Goal: Feedback & Contribution: Contribute content

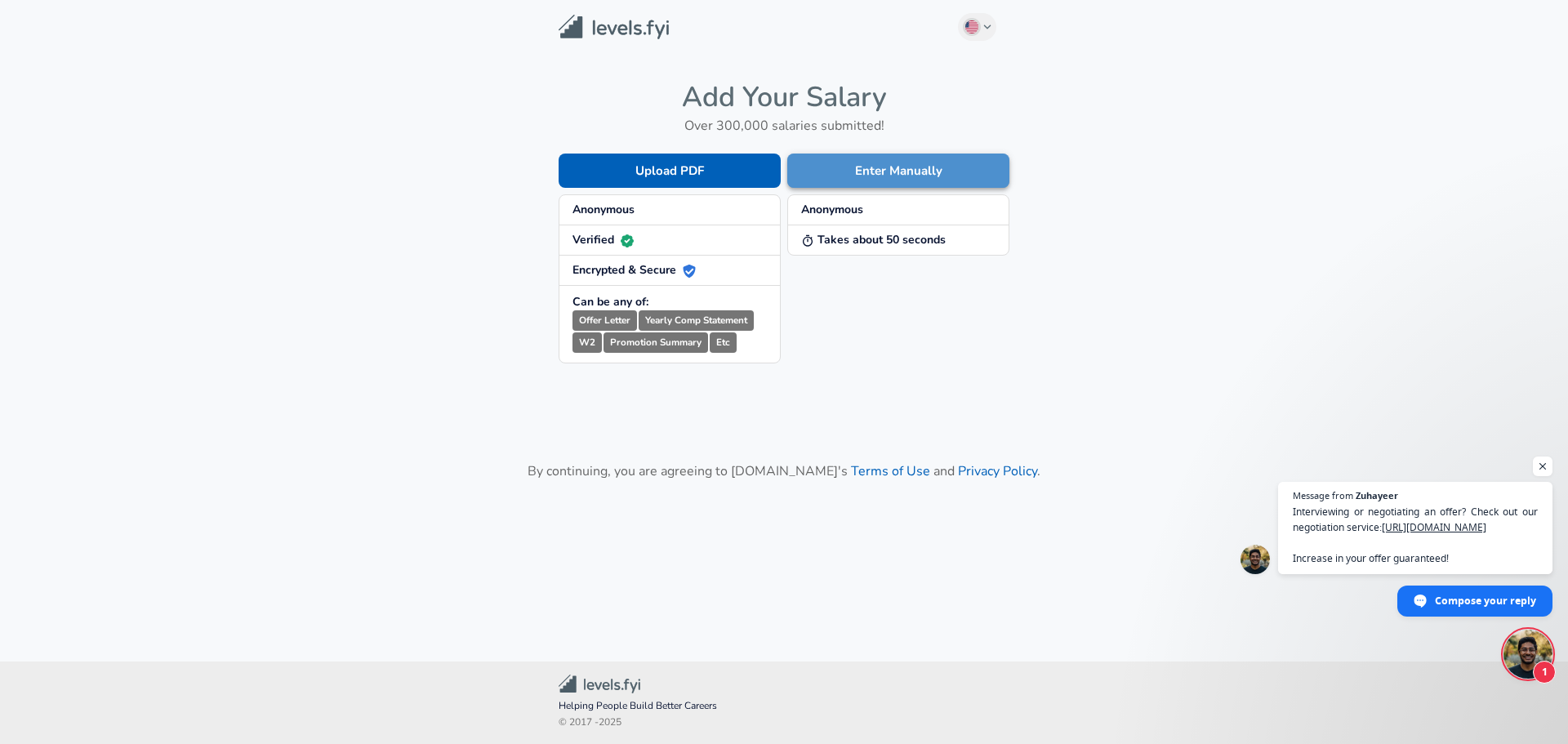
click at [883, 167] on button "Enter Manually" at bounding box center [898, 171] width 222 height 34
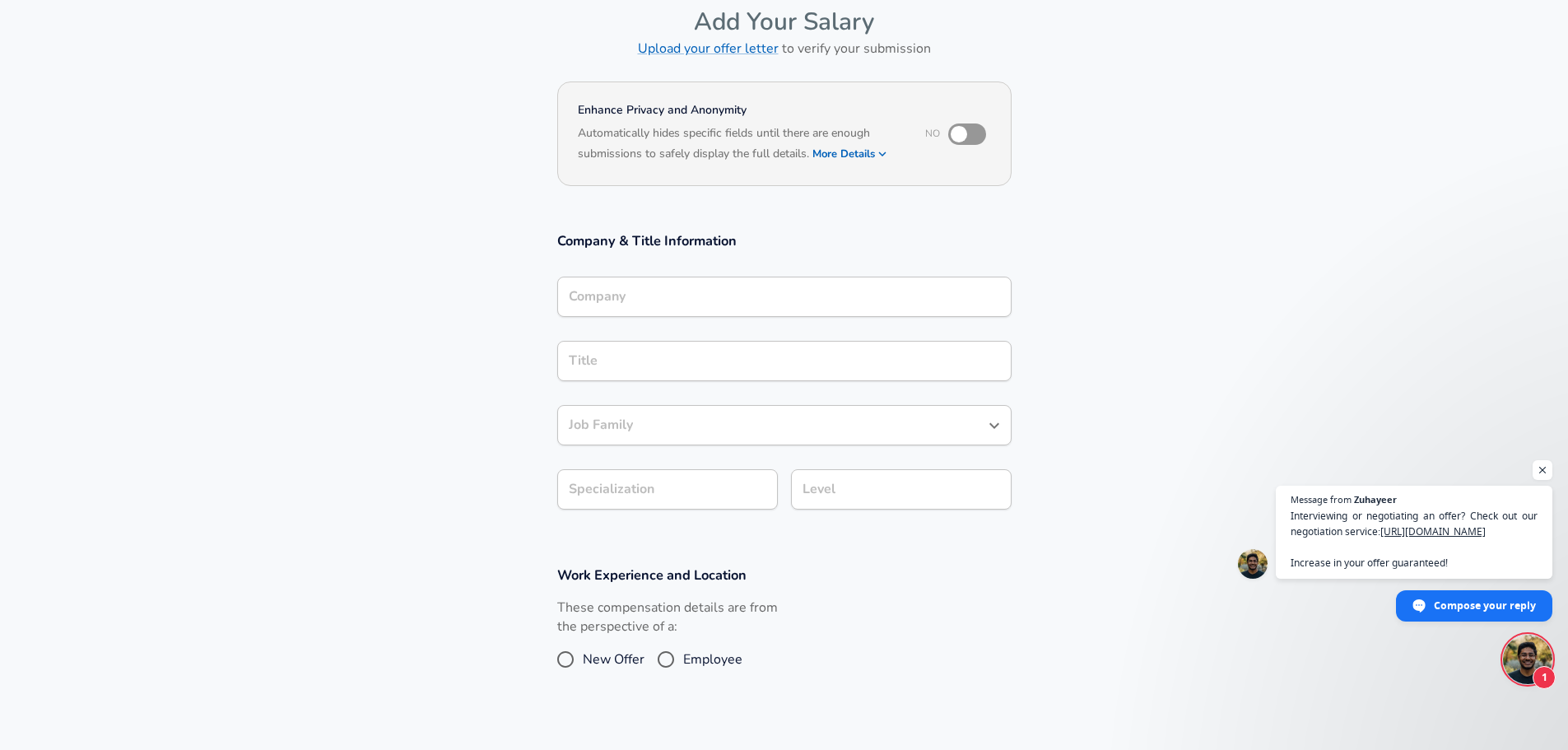
click at [632, 292] on input "Company" at bounding box center [784, 297] width 440 height 25
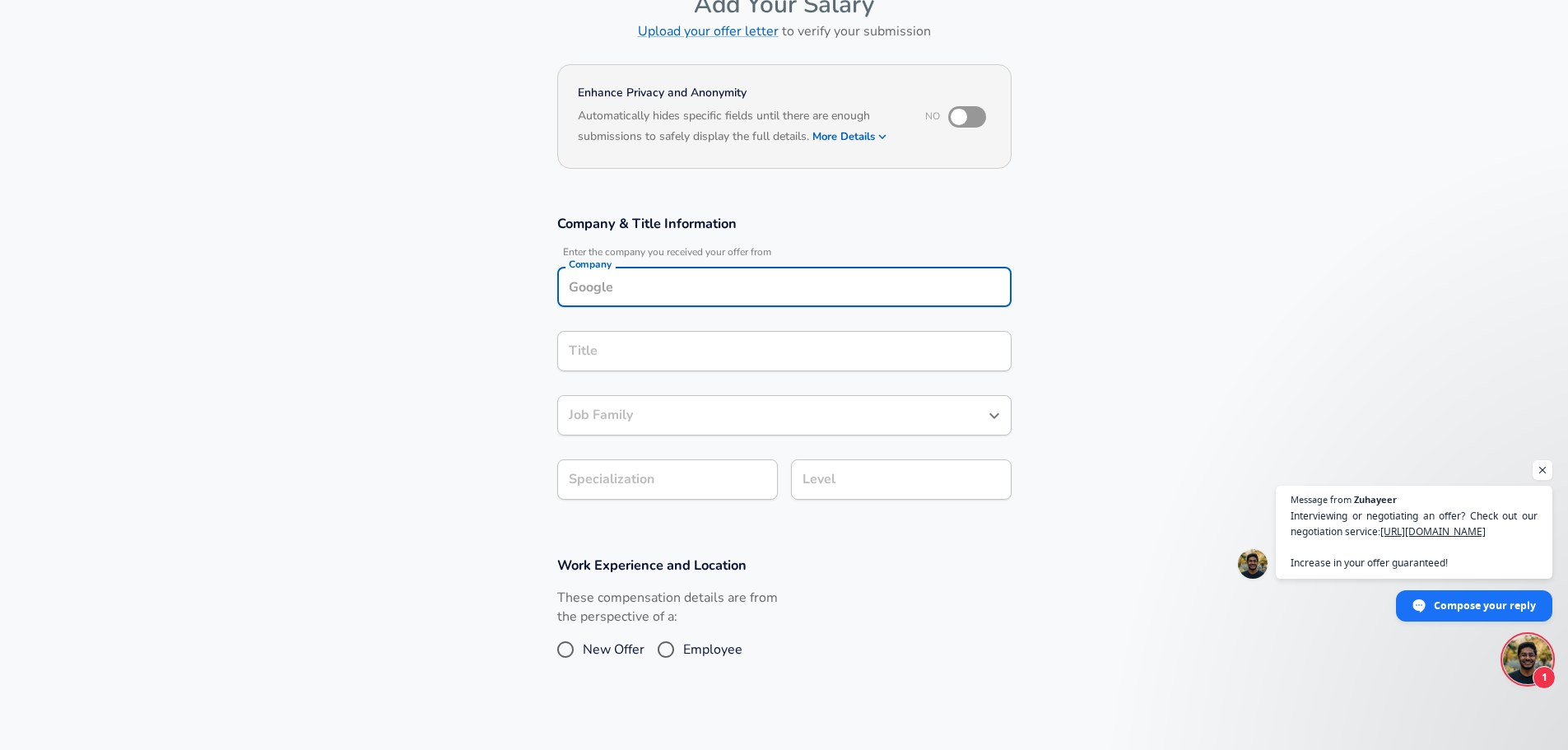
click at [631, 369] on div "Title" at bounding box center [784, 351] width 454 height 41
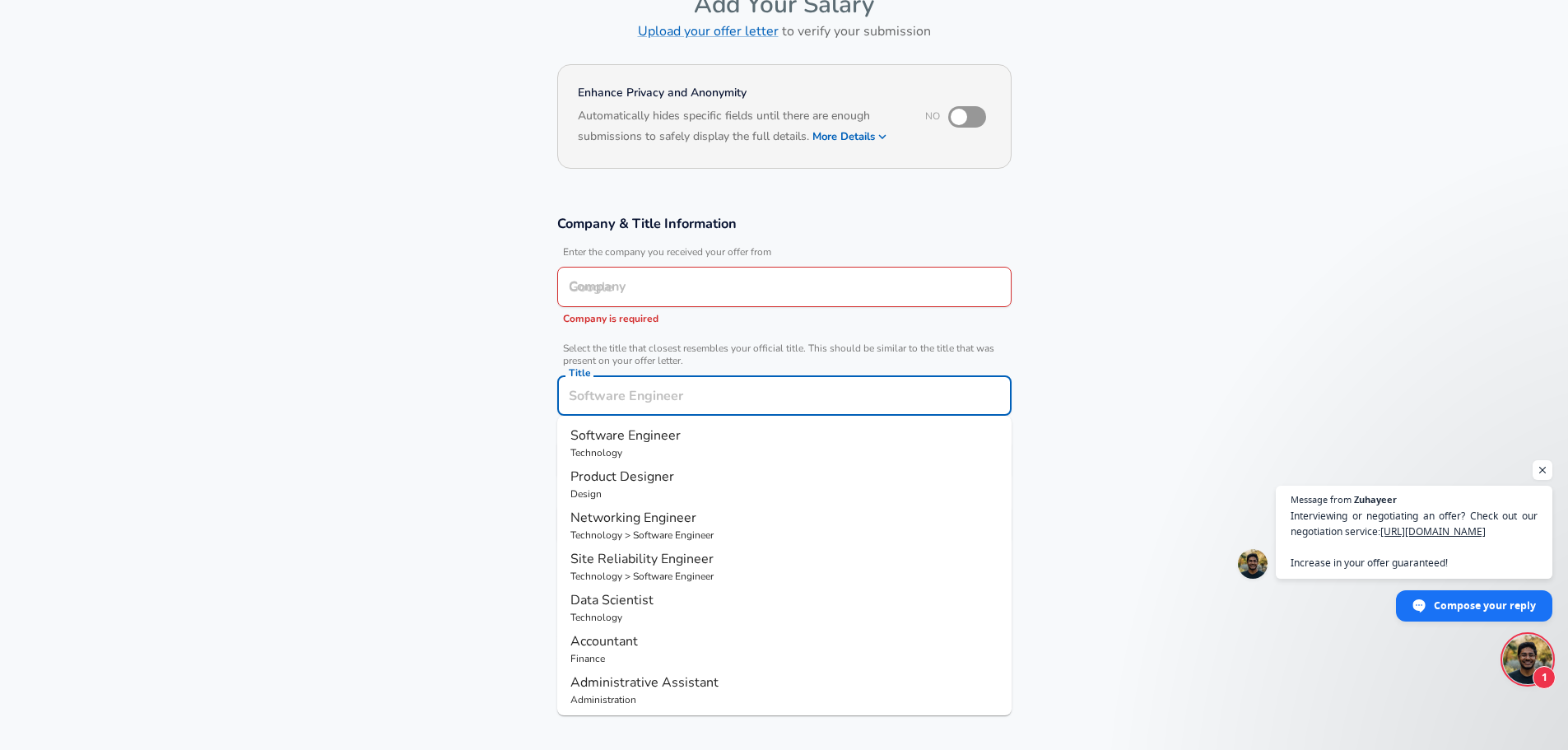
scroll to position [131, 0]
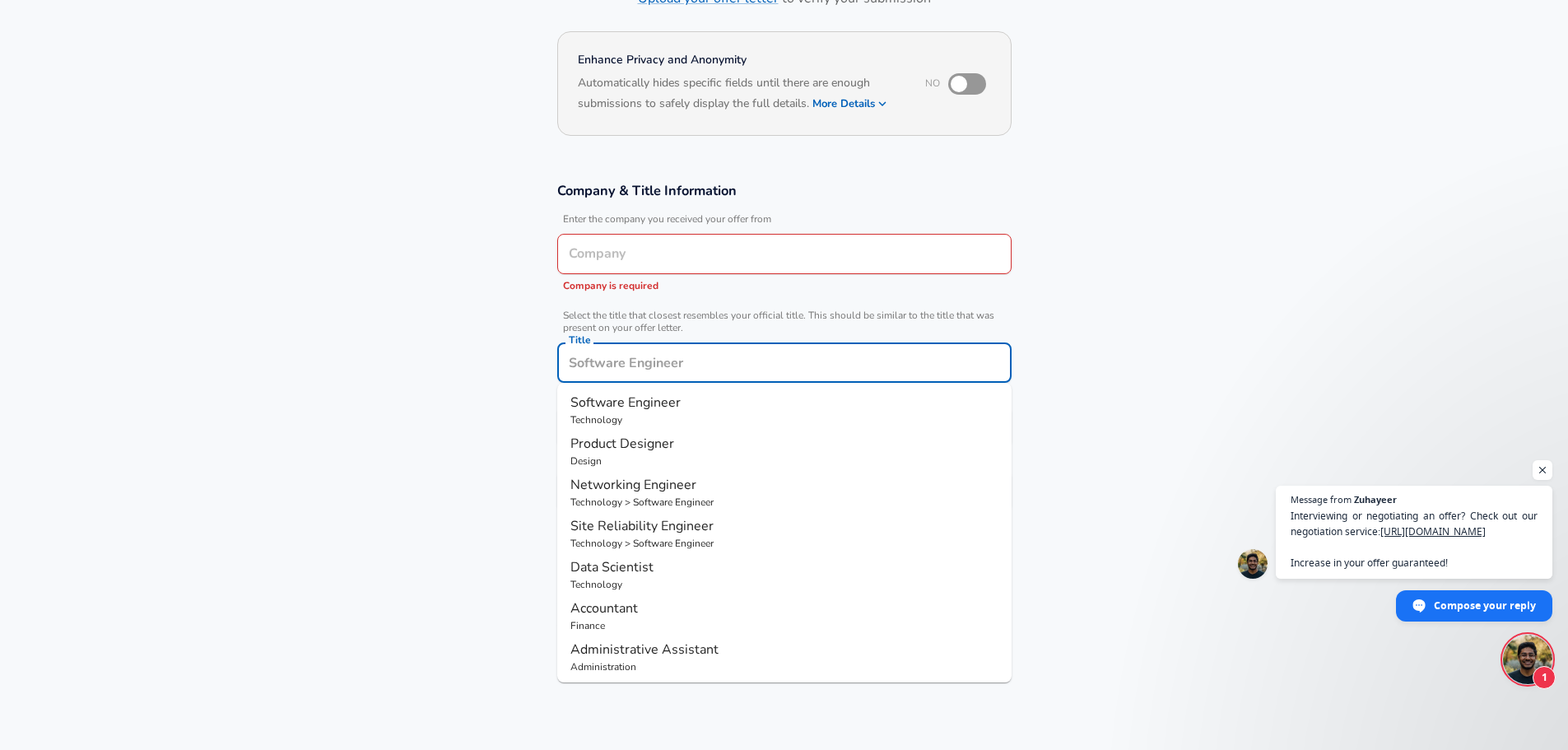
click at [631, 404] on span "Software Engineer" at bounding box center [626, 402] width 110 height 18
type input "Software Engineer"
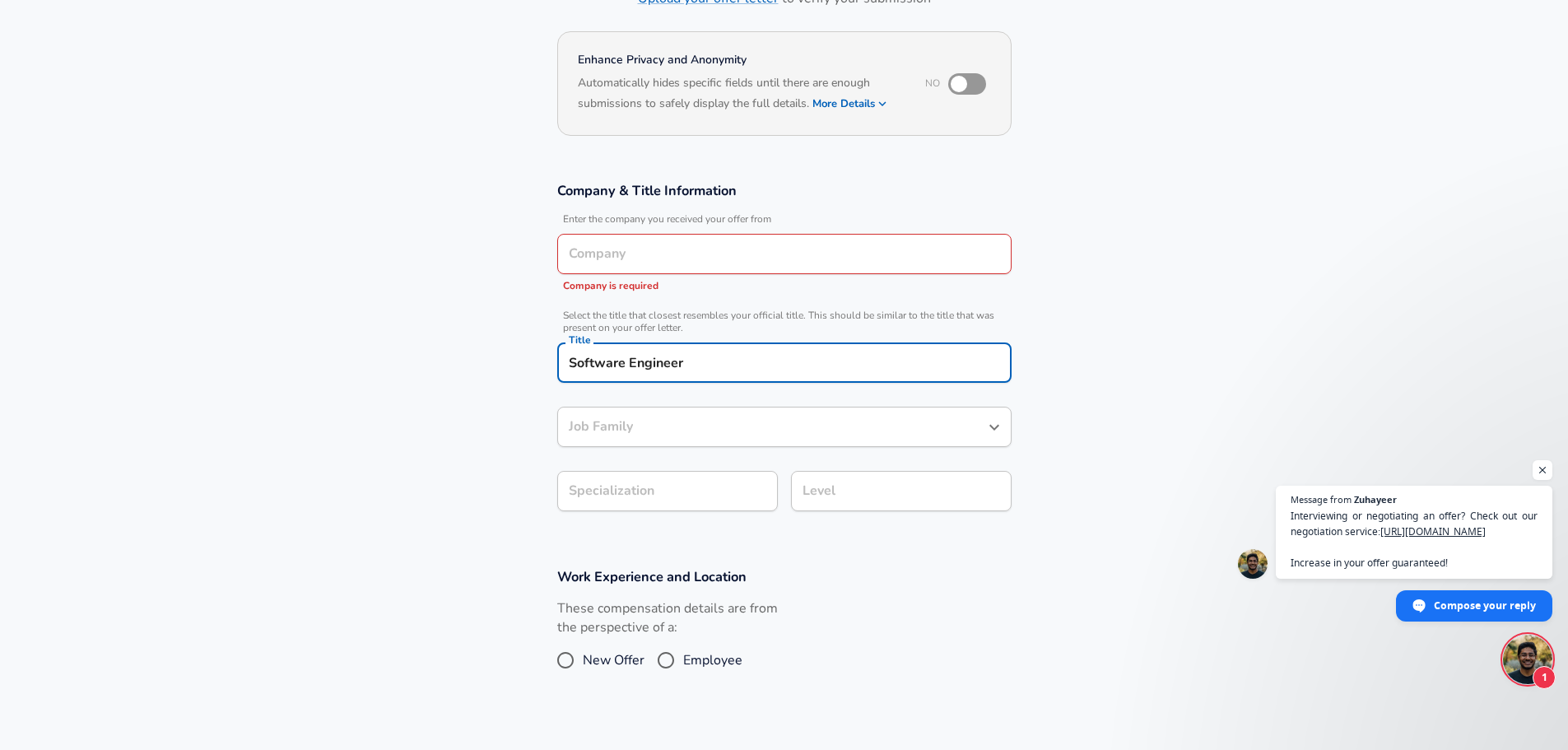
type input "Software Engineer"
click at [629, 243] on input "Company" at bounding box center [784, 254] width 440 height 25
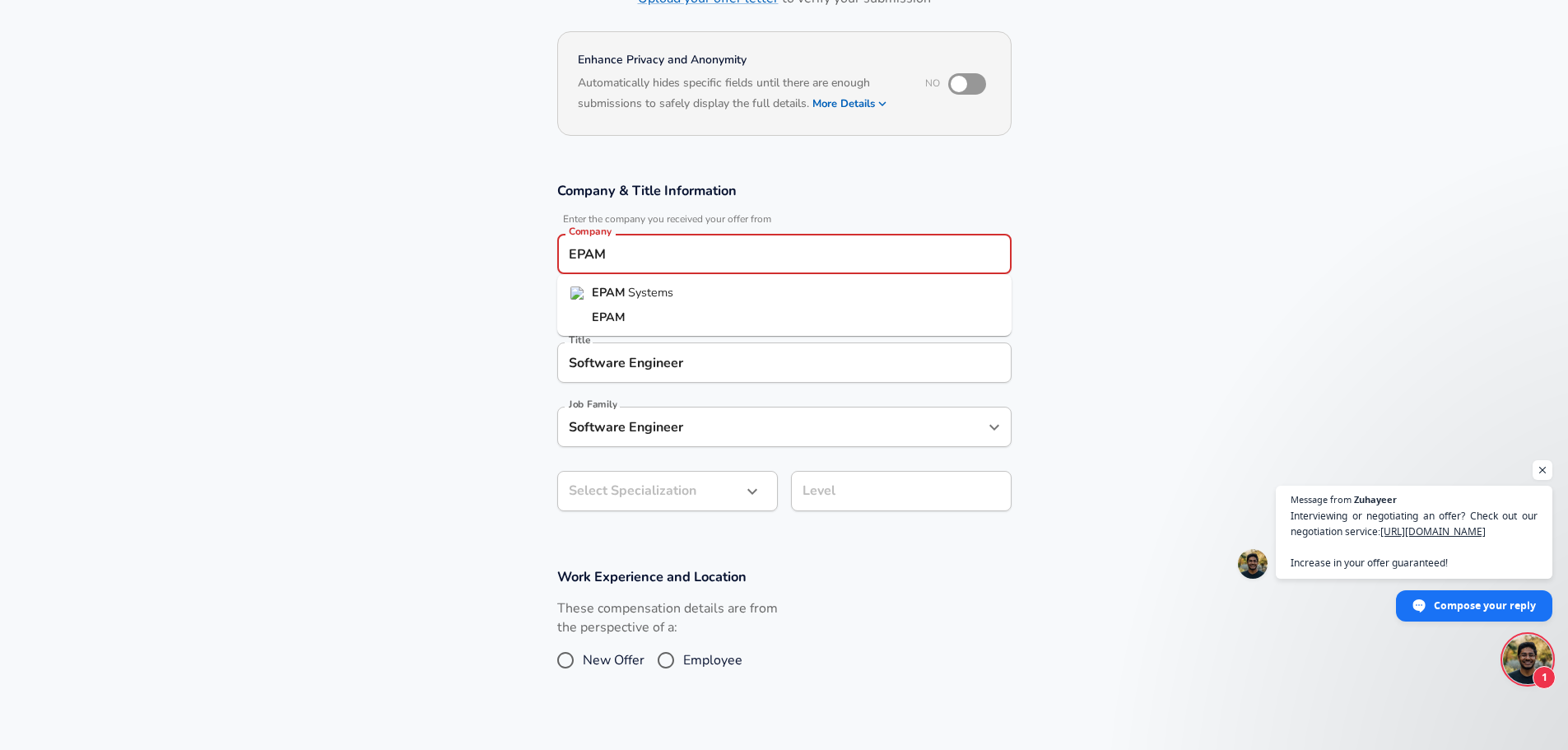
click at [628, 295] on span "Systems" at bounding box center [650, 292] width 45 height 16
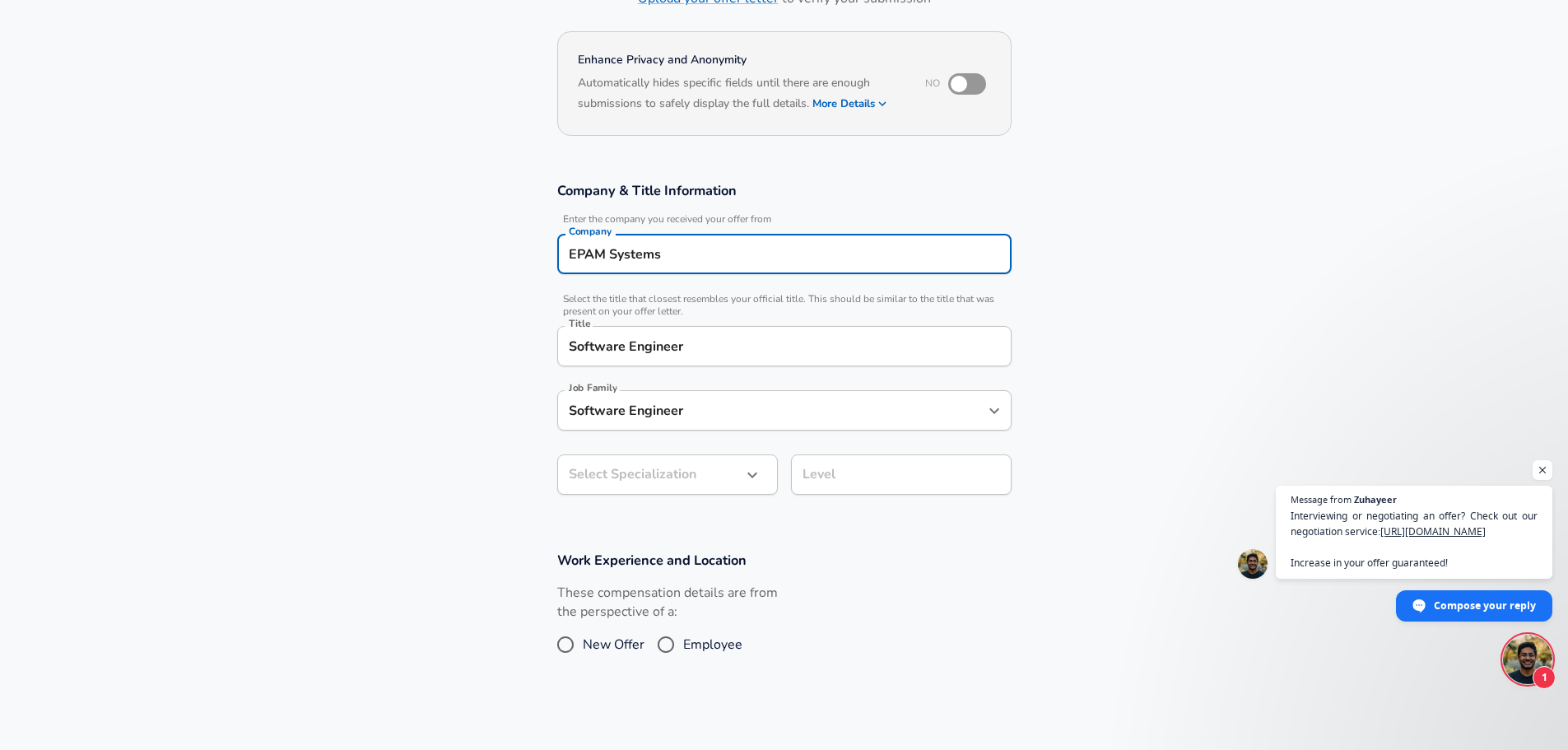
type input "EPAM Systems"
click at [683, 481] on body "We value your privacy We use cookies to enhance your browsing experience, serve…" at bounding box center [784, 244] width 1568 height 750
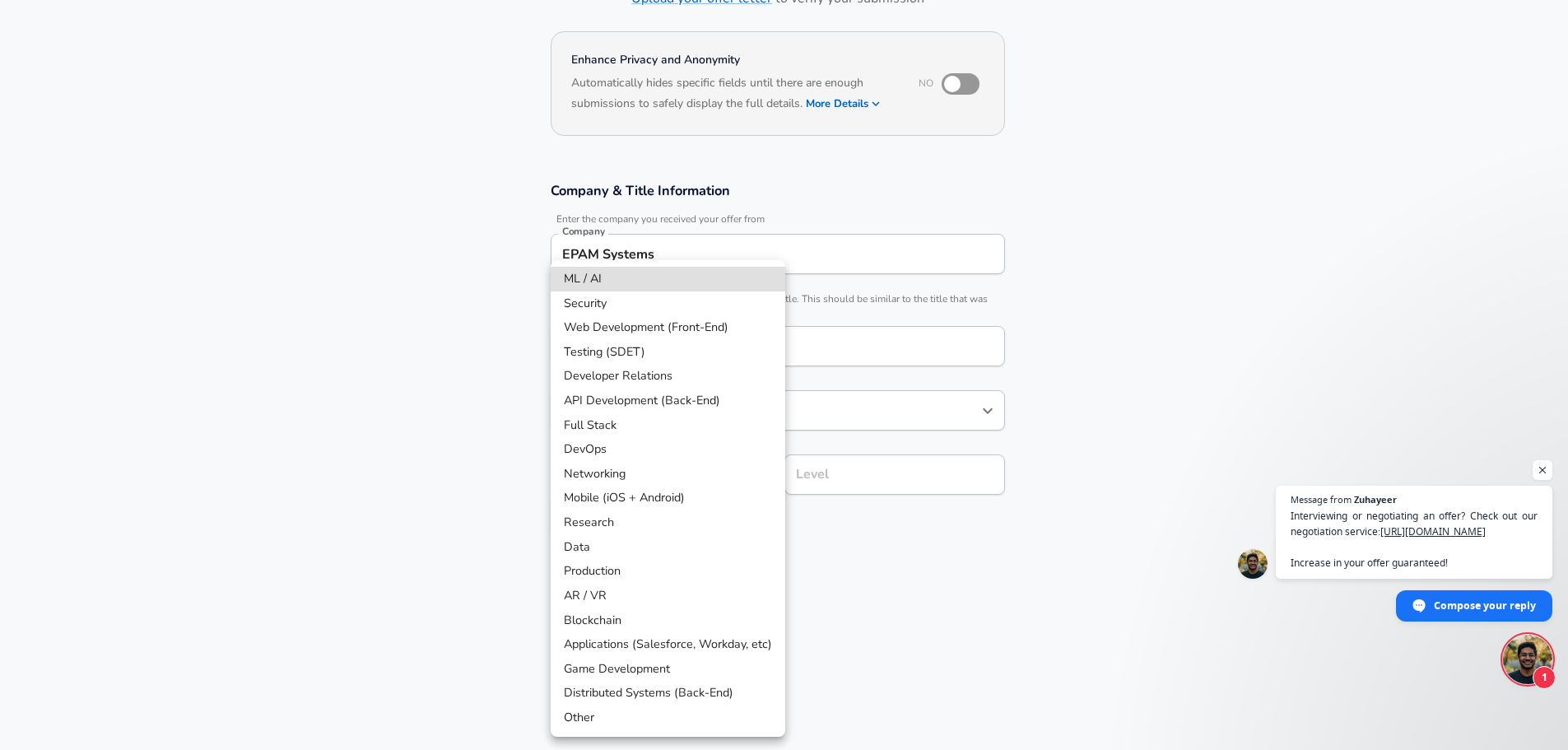
scroll to position [181, 0]
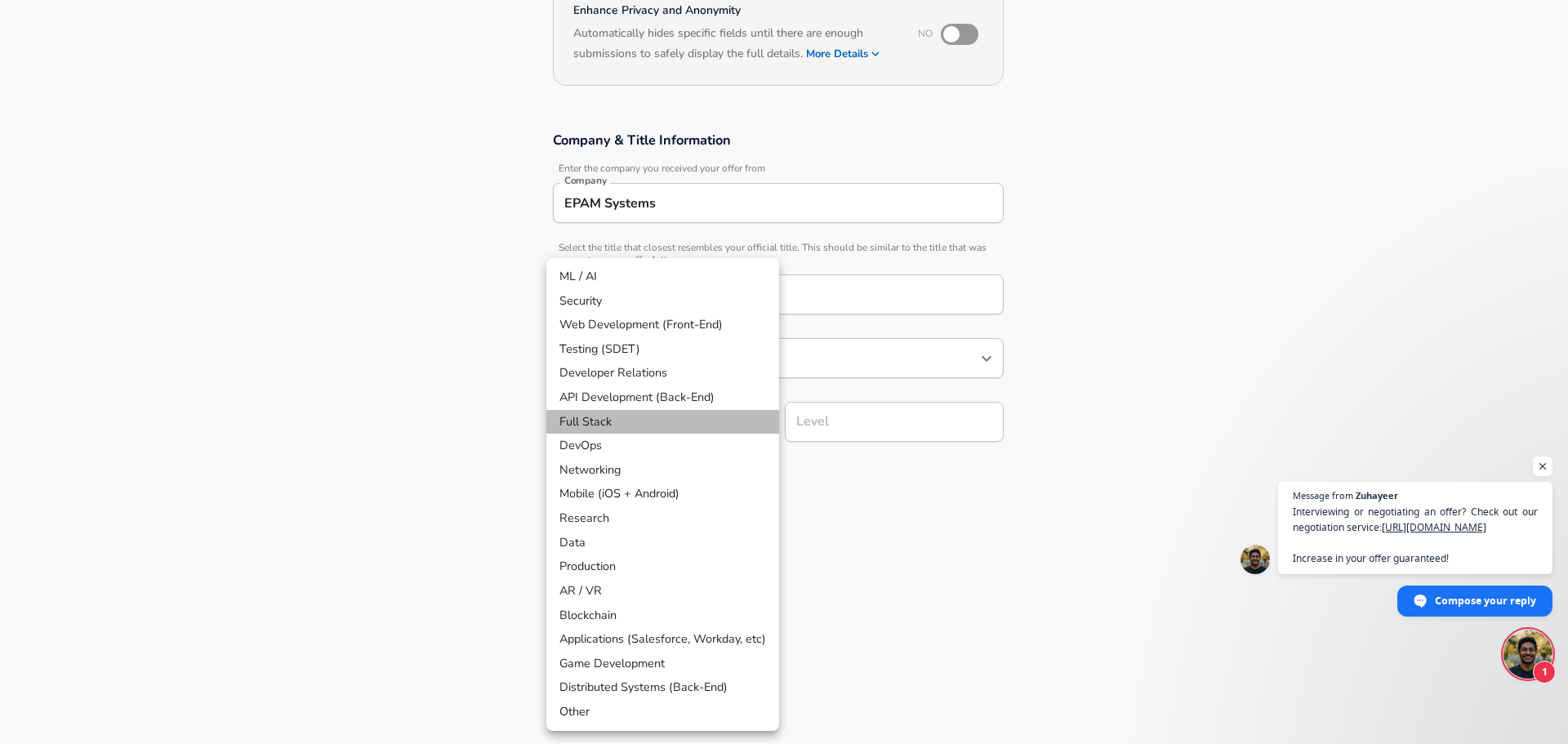
click at [631, 426] on li "Full Stack" at bounding box center [663, 421] width 233 height 24
type input "Full Stack"
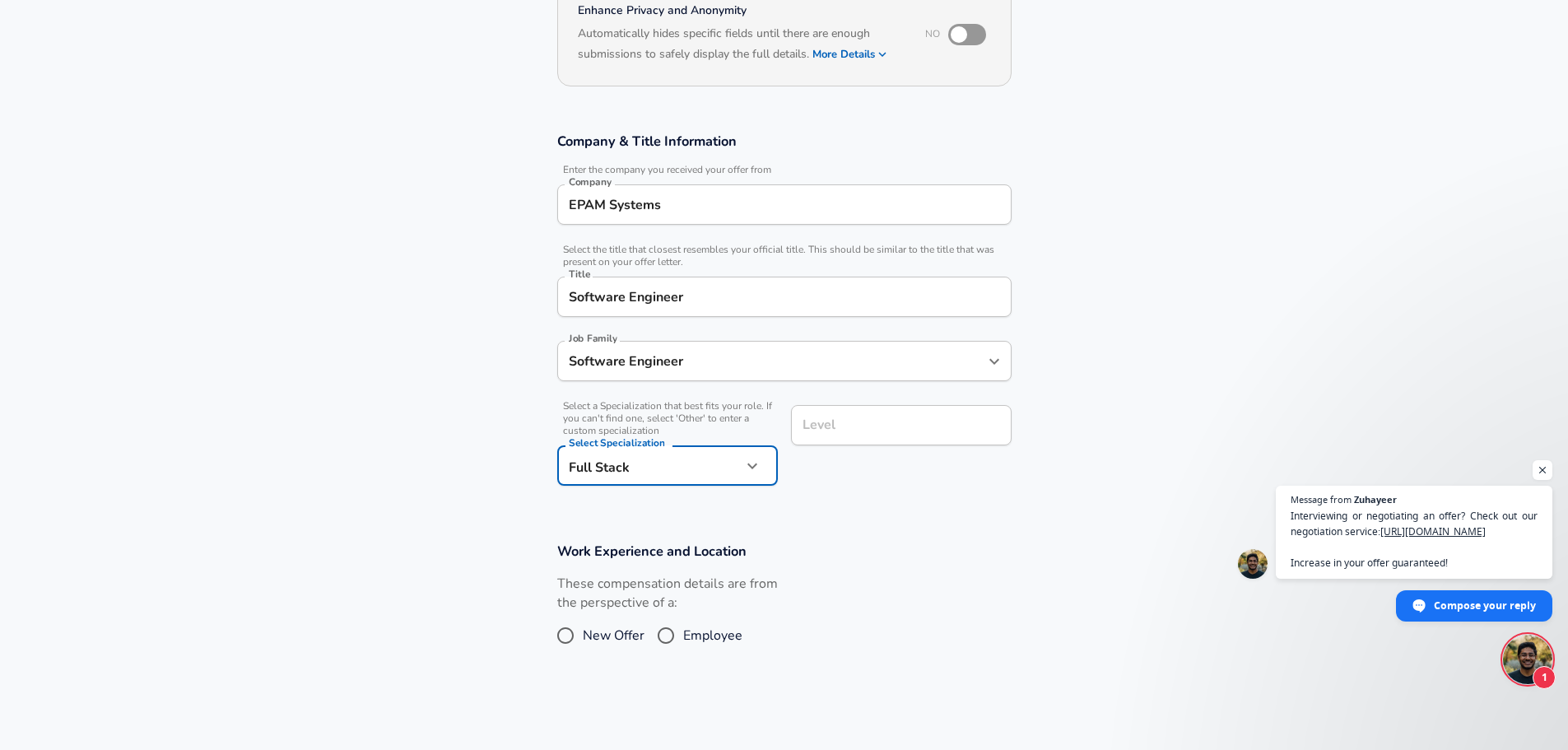
click at [855, 425] on input "Level" at bounding box center [901, 425] width 206 height 25
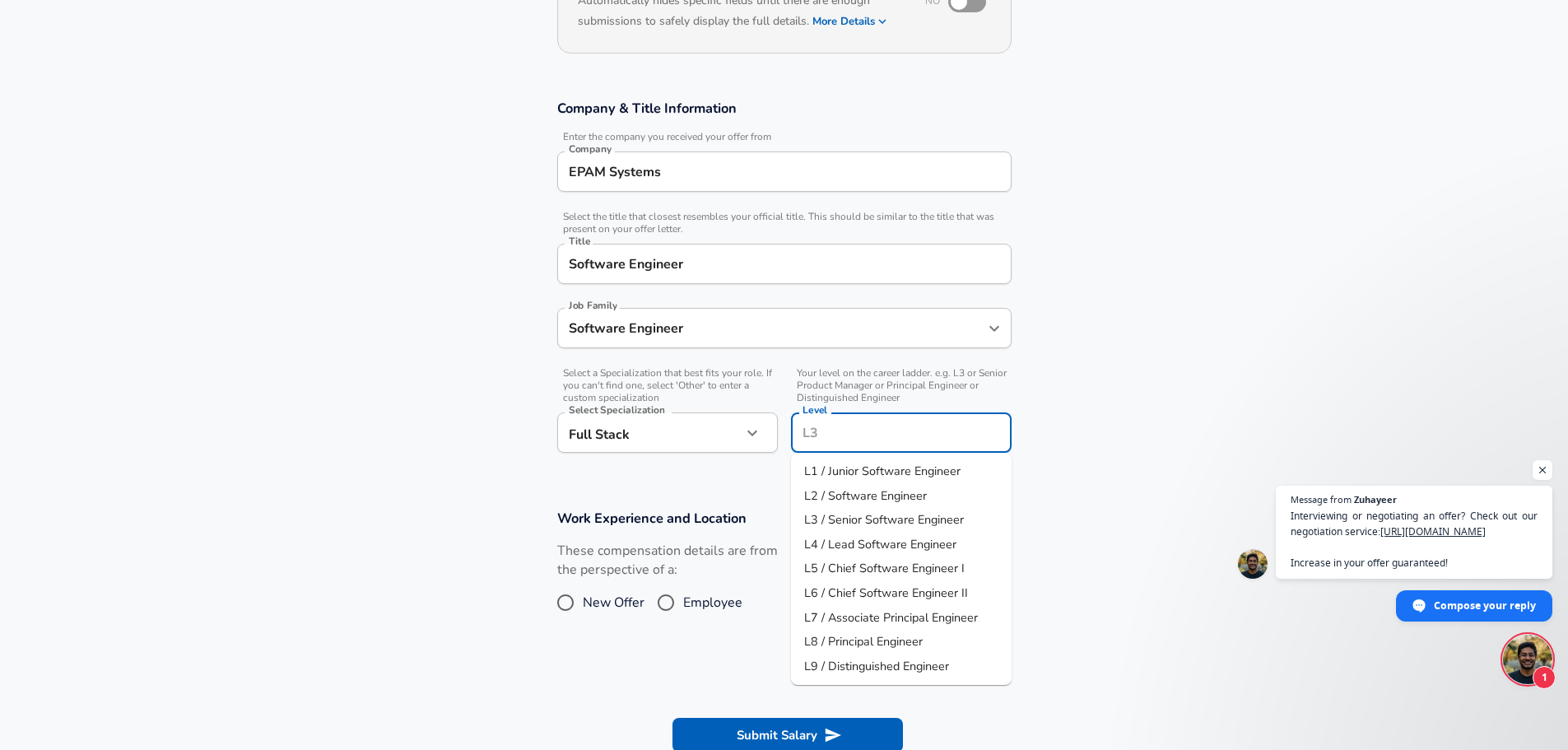
click at [896, 542] on span "L4 / Lead Software Engineer" at bounding box center [881, 543] width 153 height 16
type input "L4 / Lead Software Engineer"
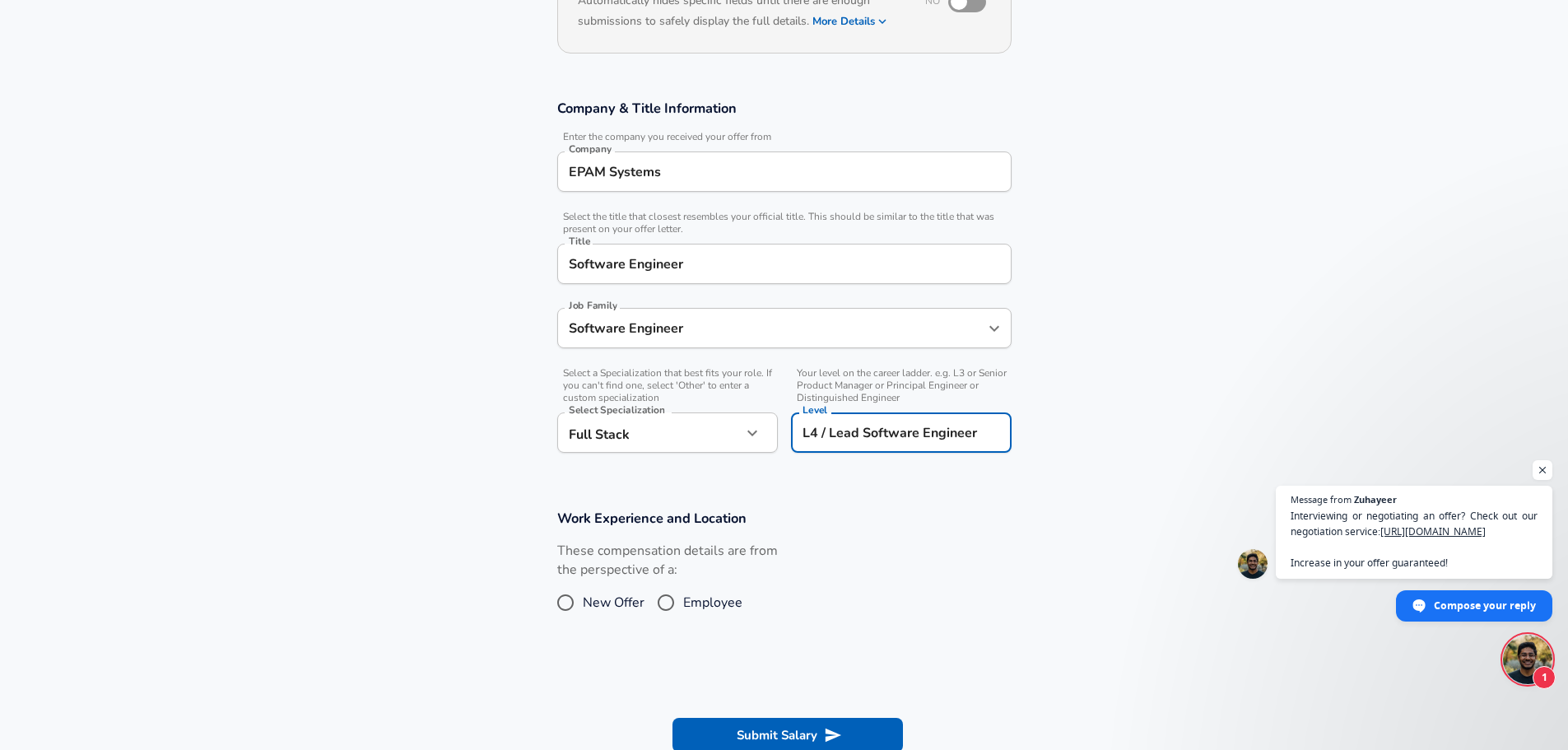
click at [905, 434] on input "L4 / Lead Software Engineer" at bounding box center [901, 432] width 206 height 25
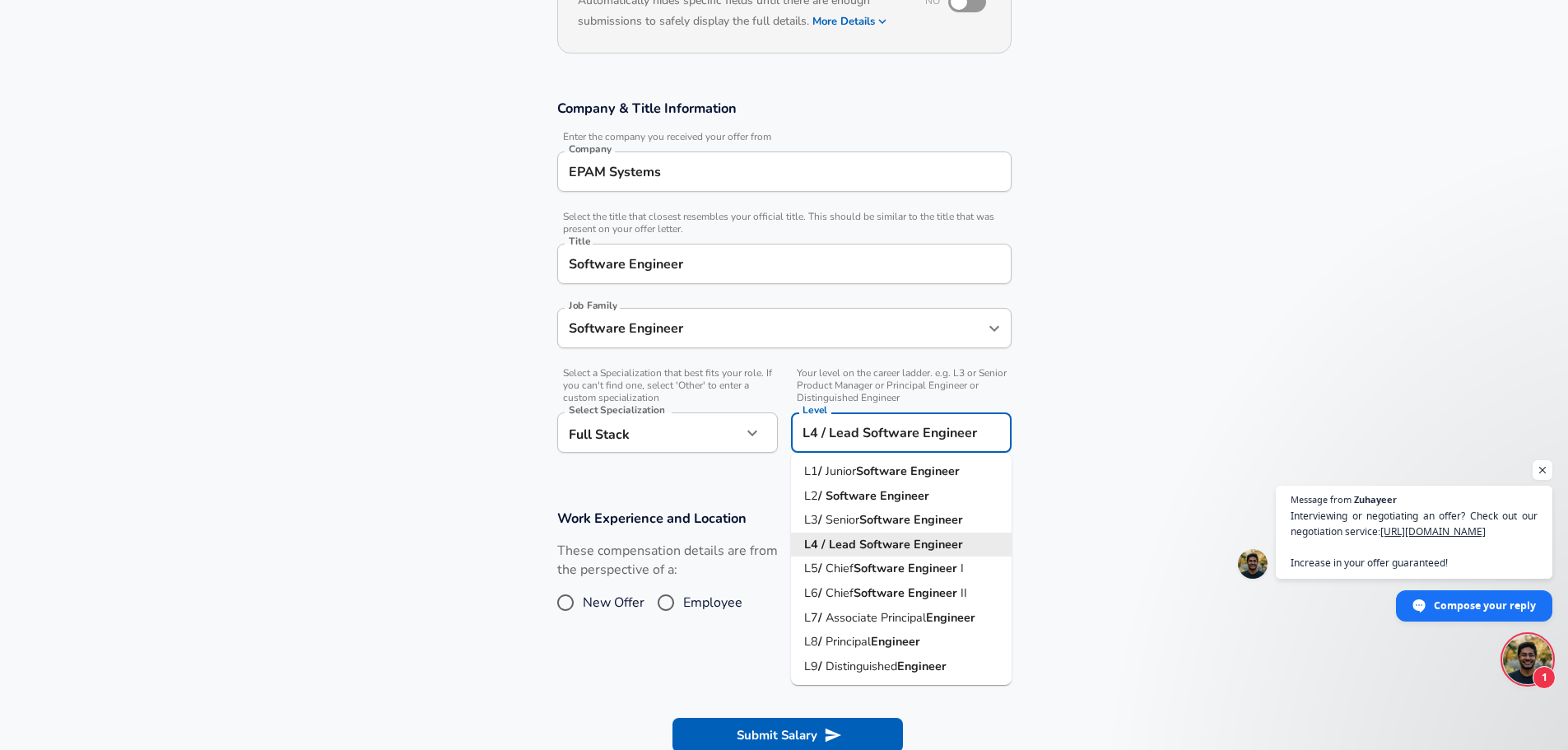
click at [315, 563] on section "Work Experience and Location These compensation details are from the perspectiv…" at bounding box center [784, 572] width 1568 height 164
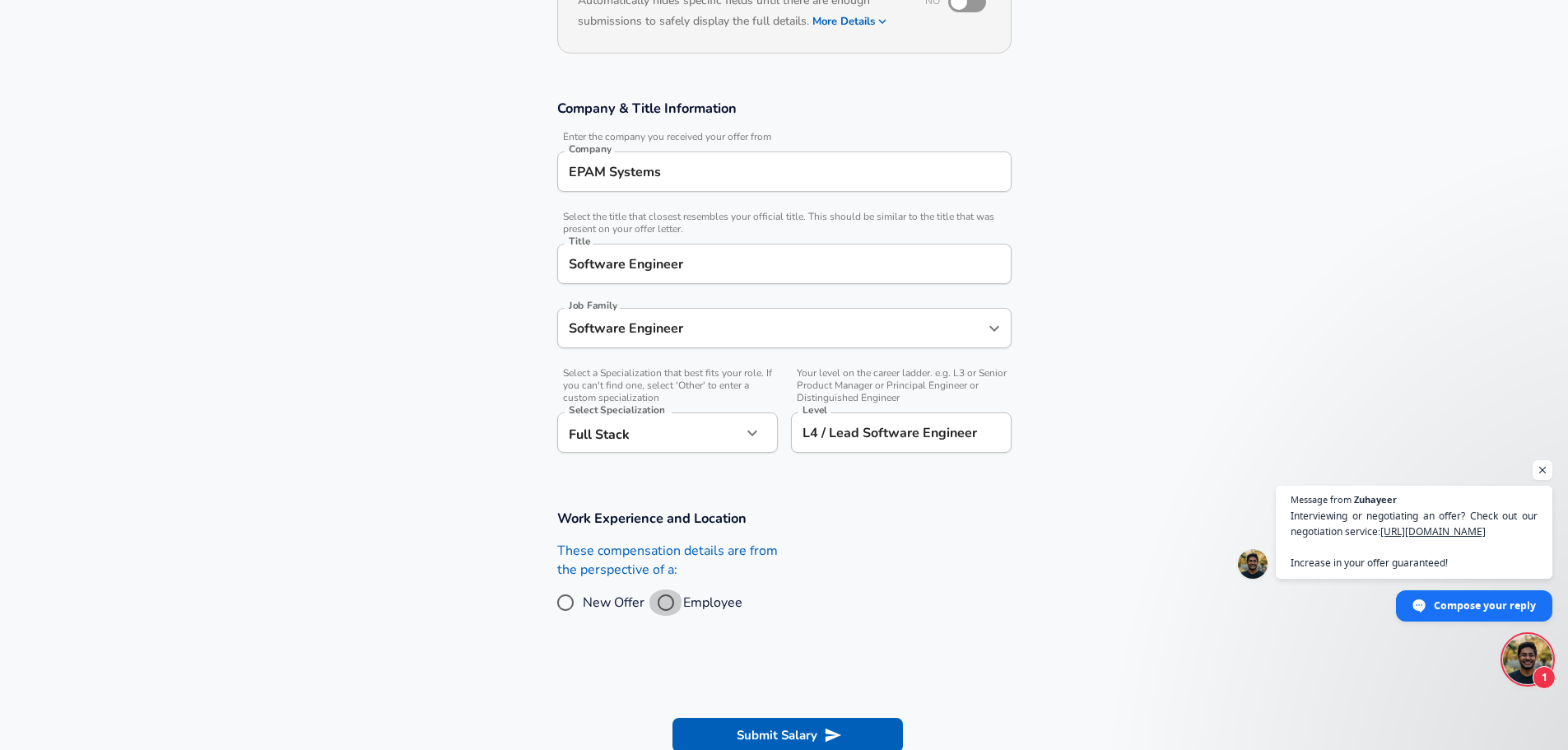
click at [656, 605] on input "Employee" at bounding box center [665, 602] width 35 height 26
radio input "true"
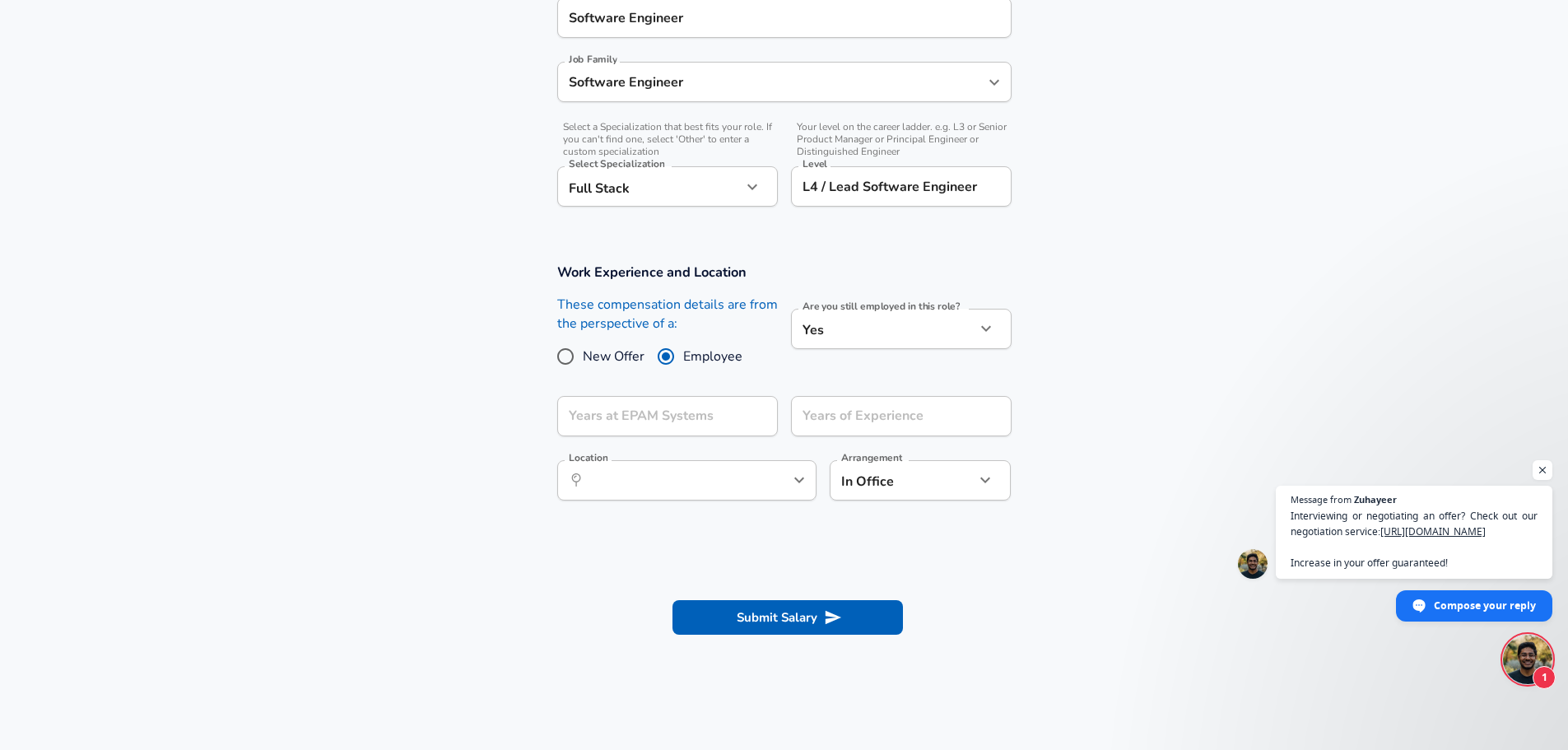
scroll to position [460, 0]
click at [713, 418] on input "Years at EPAM Systems" at bounding box center [649, 415] width 185 height 41
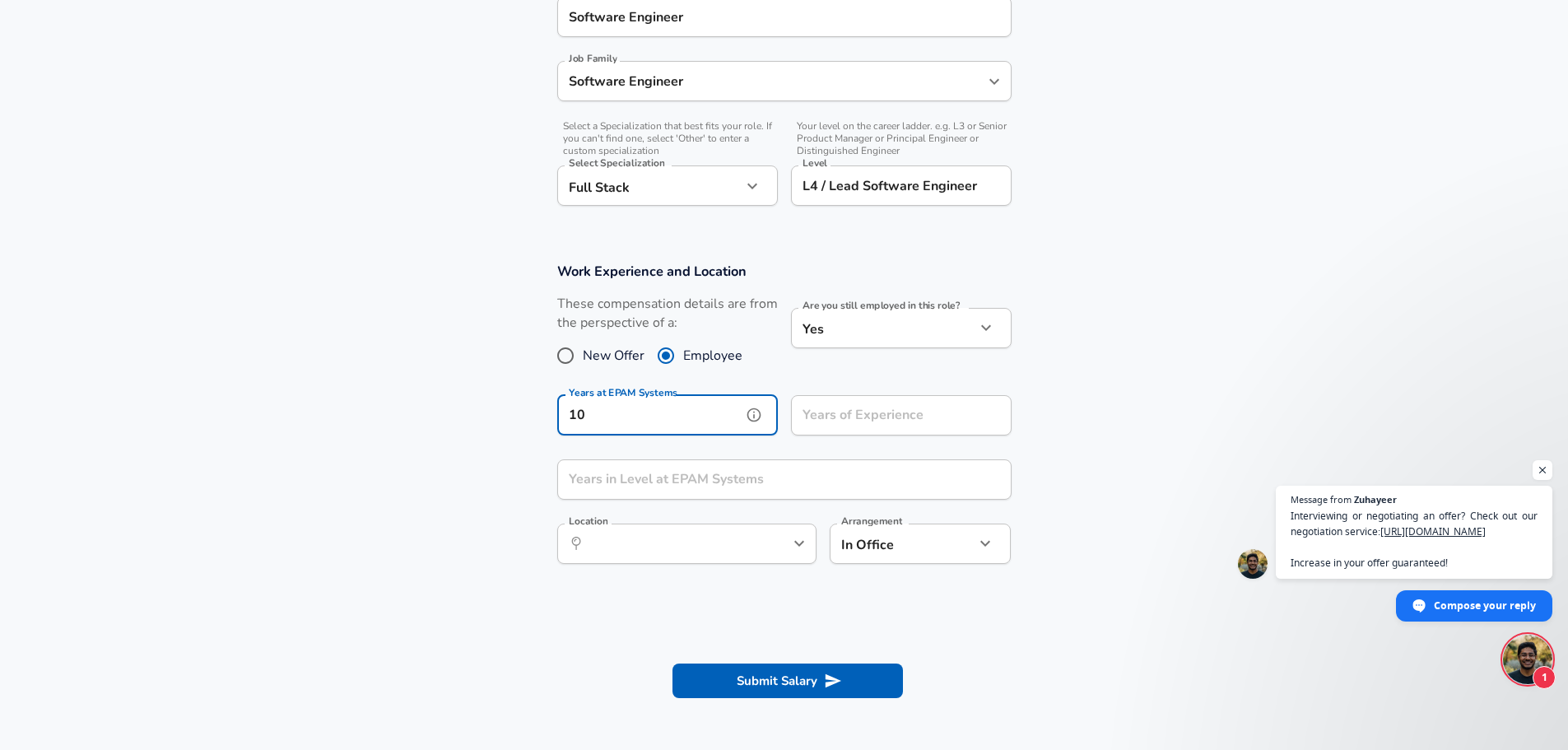
type input "10"
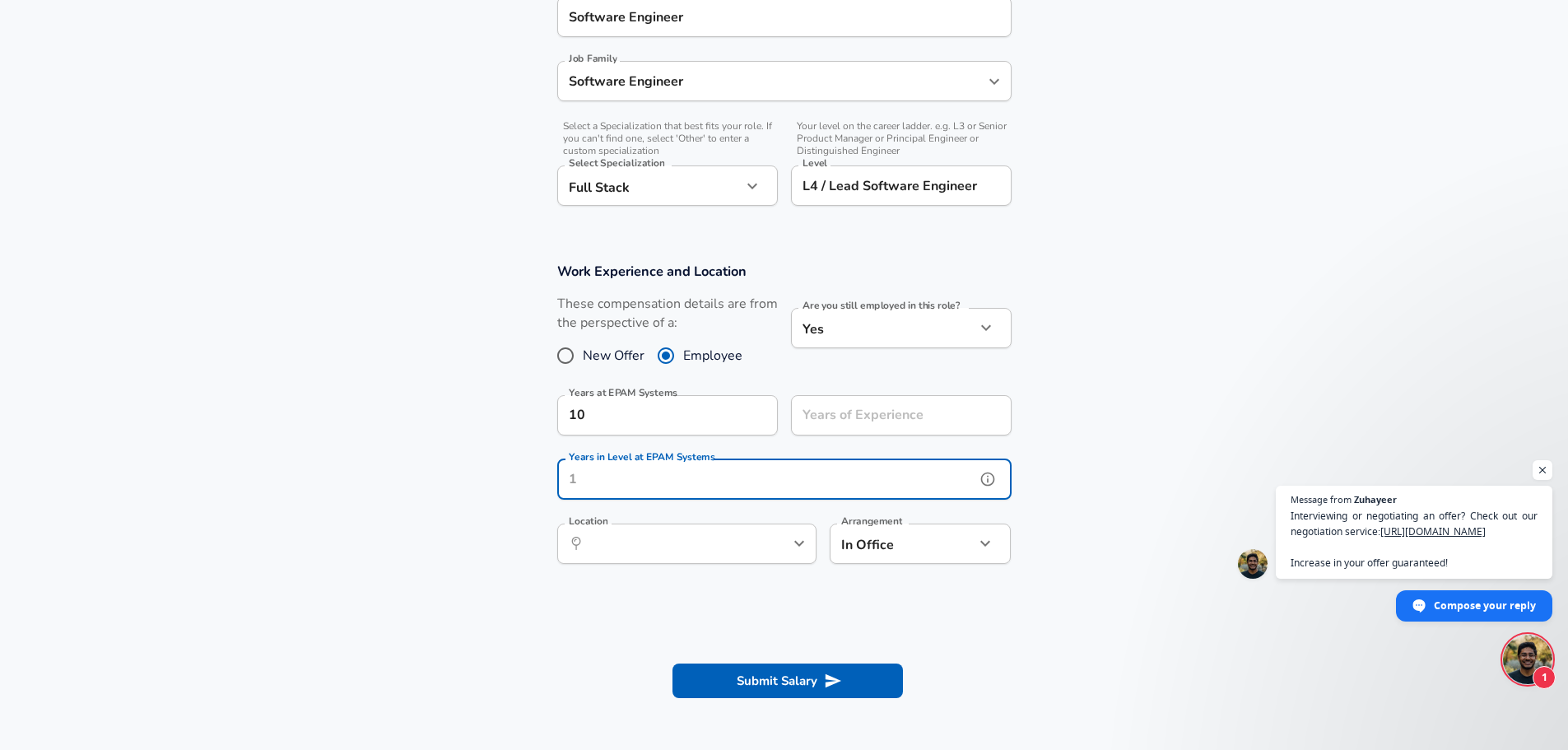
click at [685, 487] on input "Years in Level at EPAM Systems" at bounding box center [765, 480] width 418 height 41
click at [653, 552] on input "Location" at bounding box center [668, 543] width 169 height 25
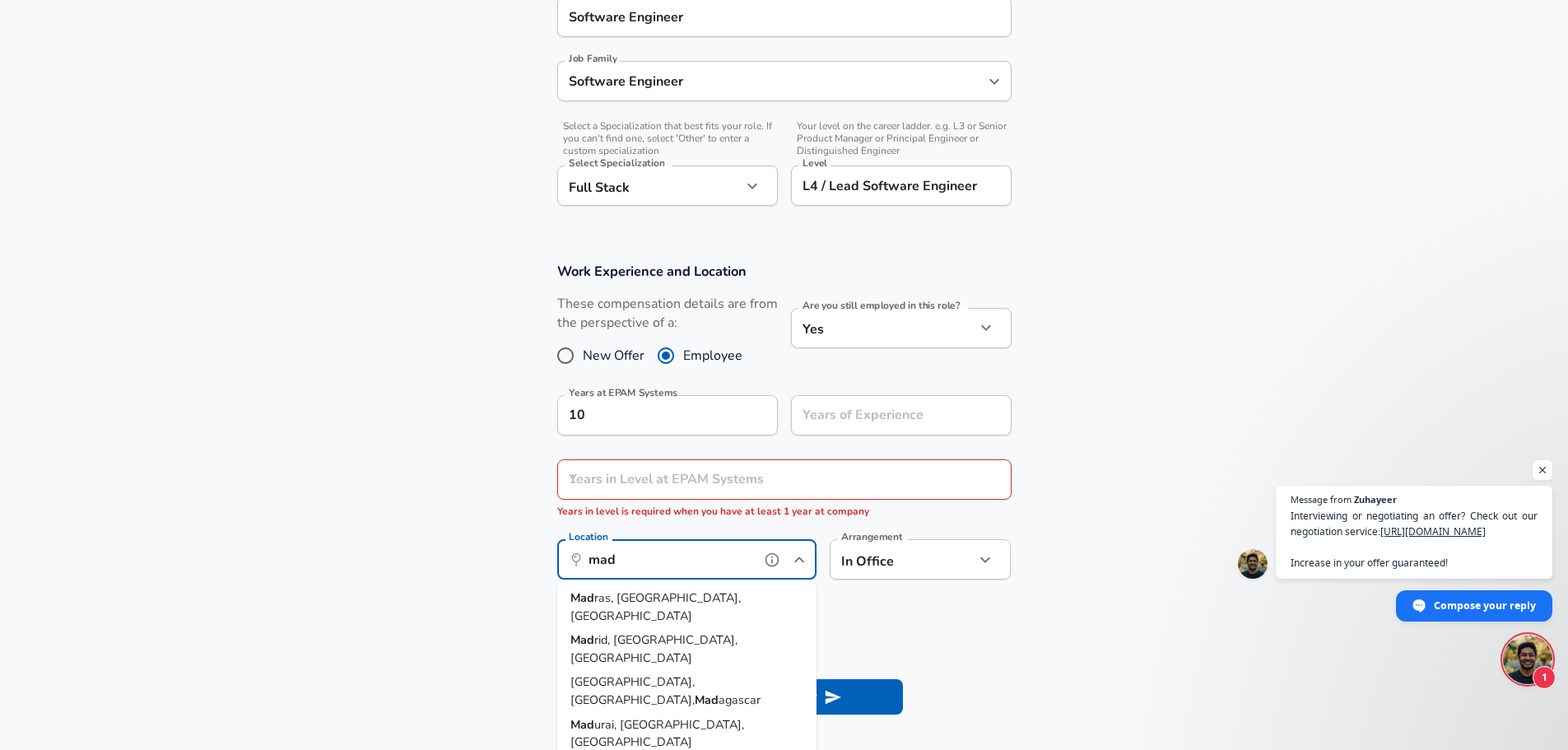
click at [581, 631] on strong "Mad" at bounding box center [582, 639] width 24 height 16
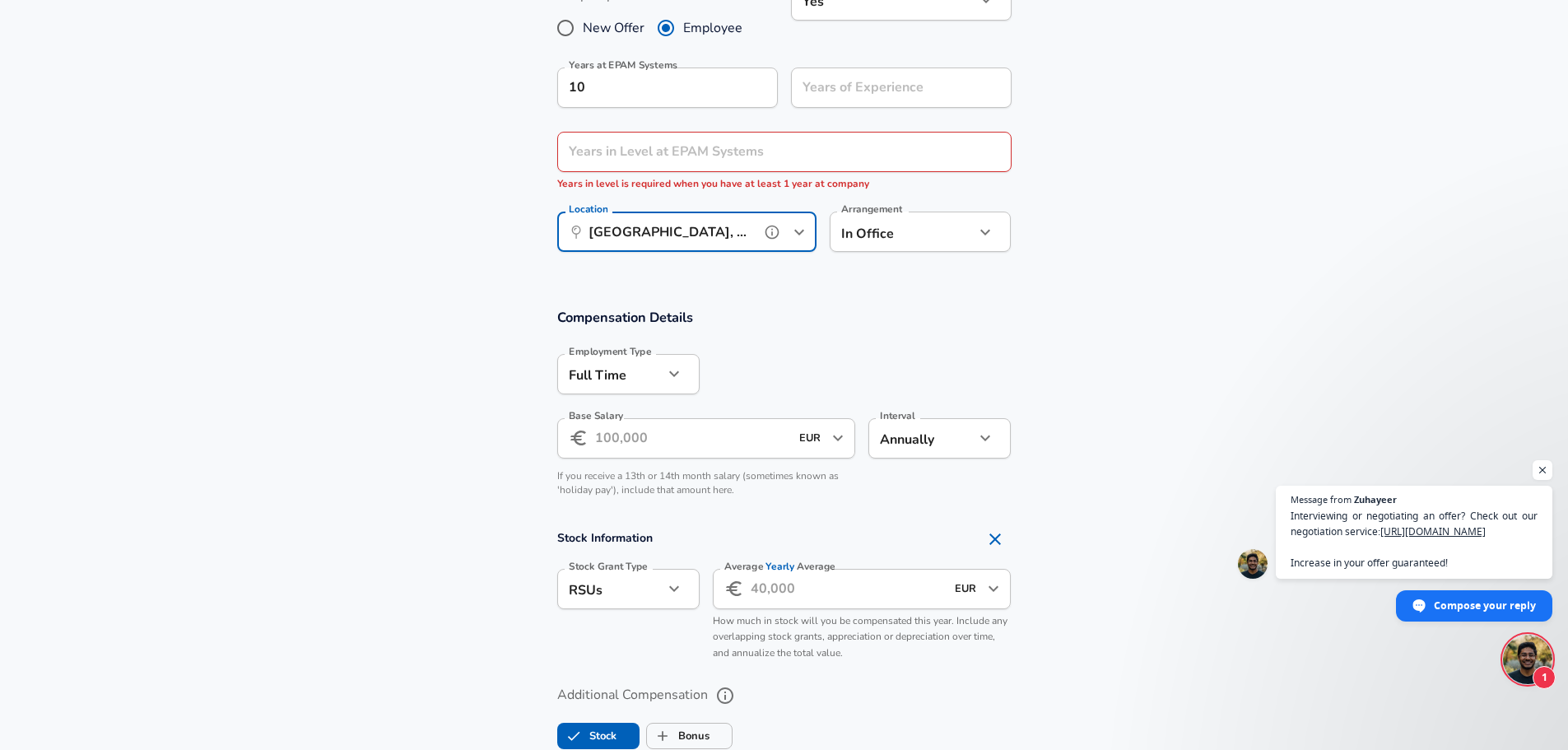
scroll to position [788, 0]
click at [982, 586] on button "Open" at bounding box center [993, 587] width 23 height 23
type input "[GEOGRAPHIC_DATA], [GEOGRAPHIC_DATA], [GEOGRAPHIC_DATA]"
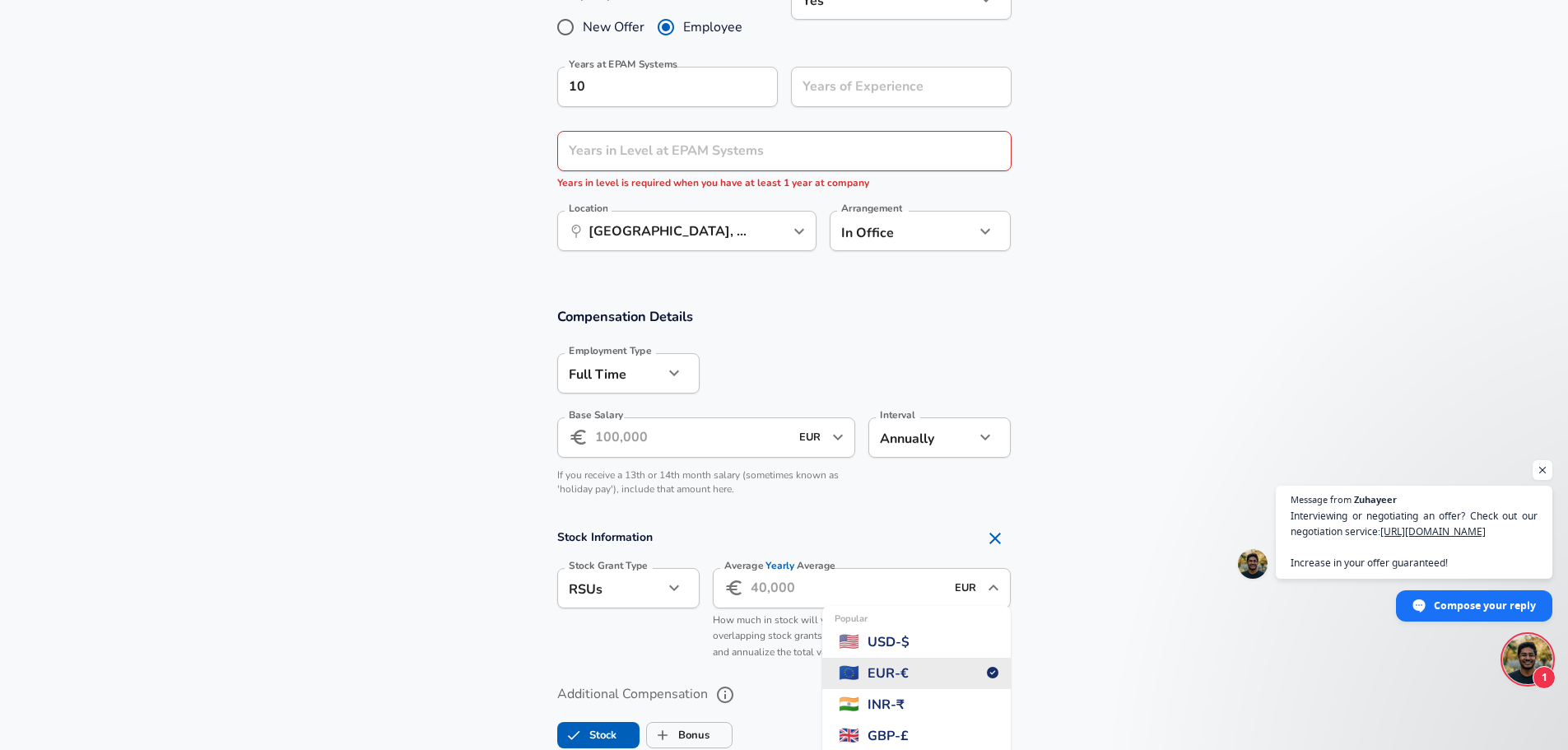
click at [983, 586] on icon "Close" at bounding box center [993, 587] width 19 height 19
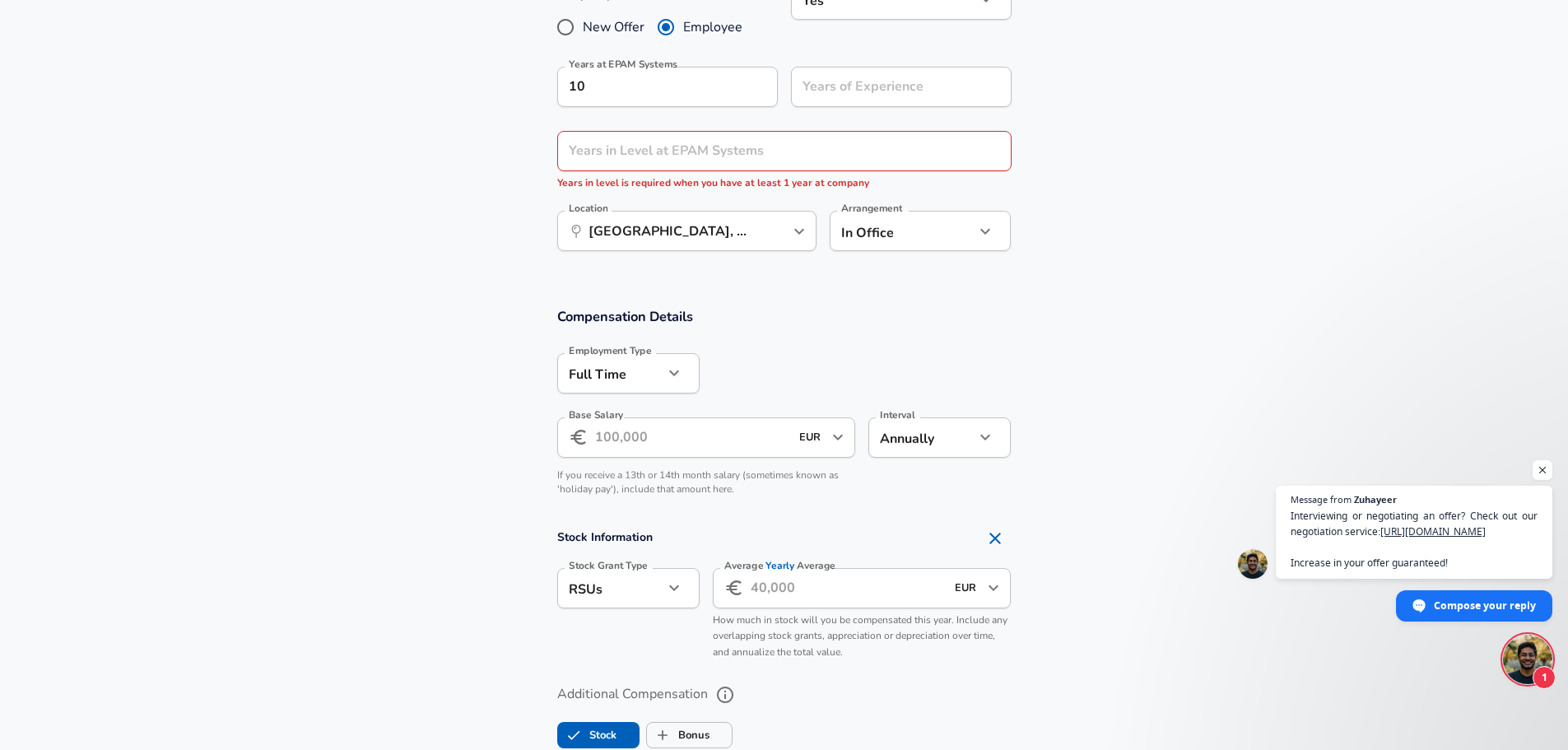
click at [989, 431] on icon "button" at bounding box center [985, 436] width 19 height 19
click at [989, 431] on div at bounding box center [790, 375] width 1580 height 750
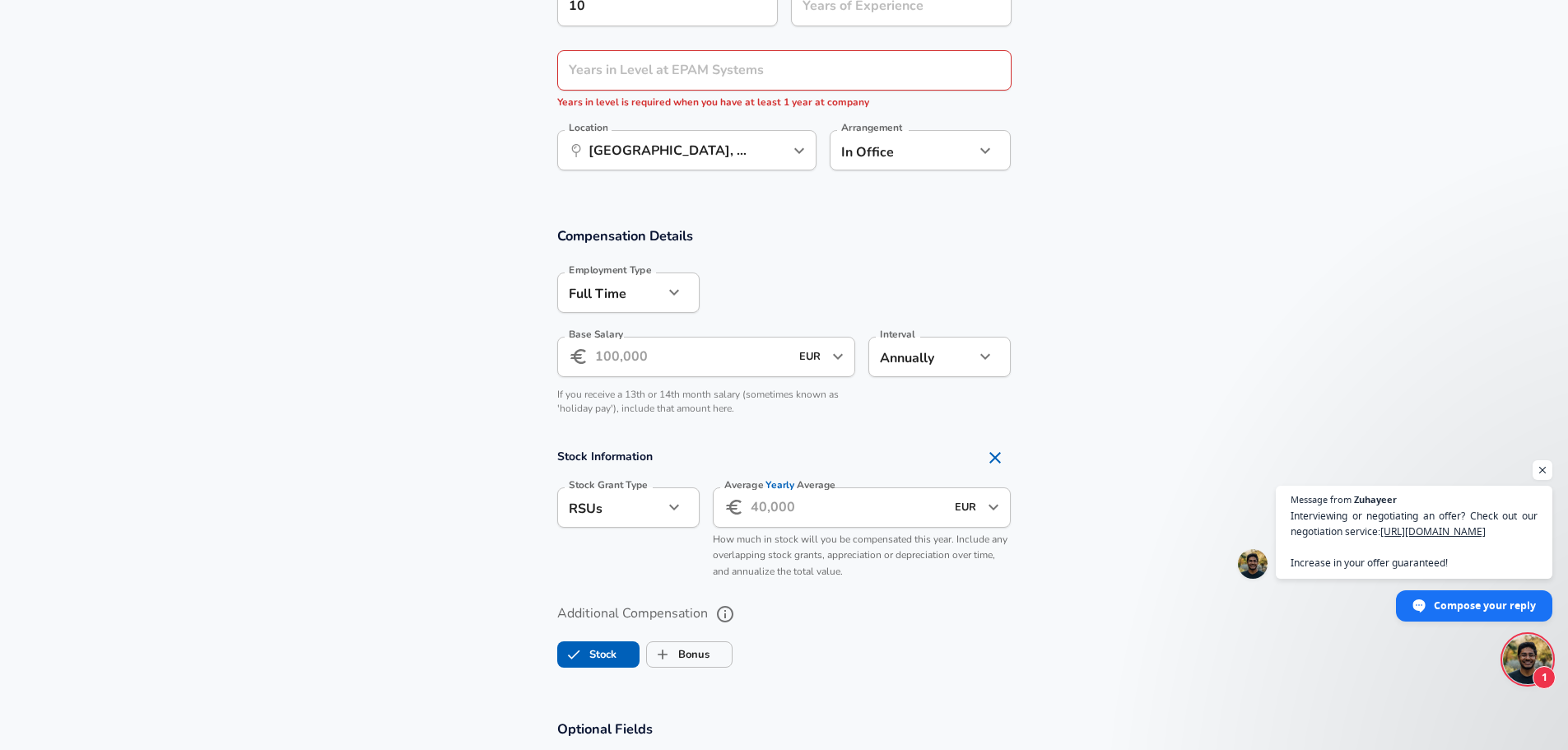
scroll to position [869, 0]
click at [923, 508] on input "Average Yearly Average" at bounding box center [848, 507] width 195 height 41
click at [992, 504] on icon "Open" at bounding box center [993, 506] width 19 height 19
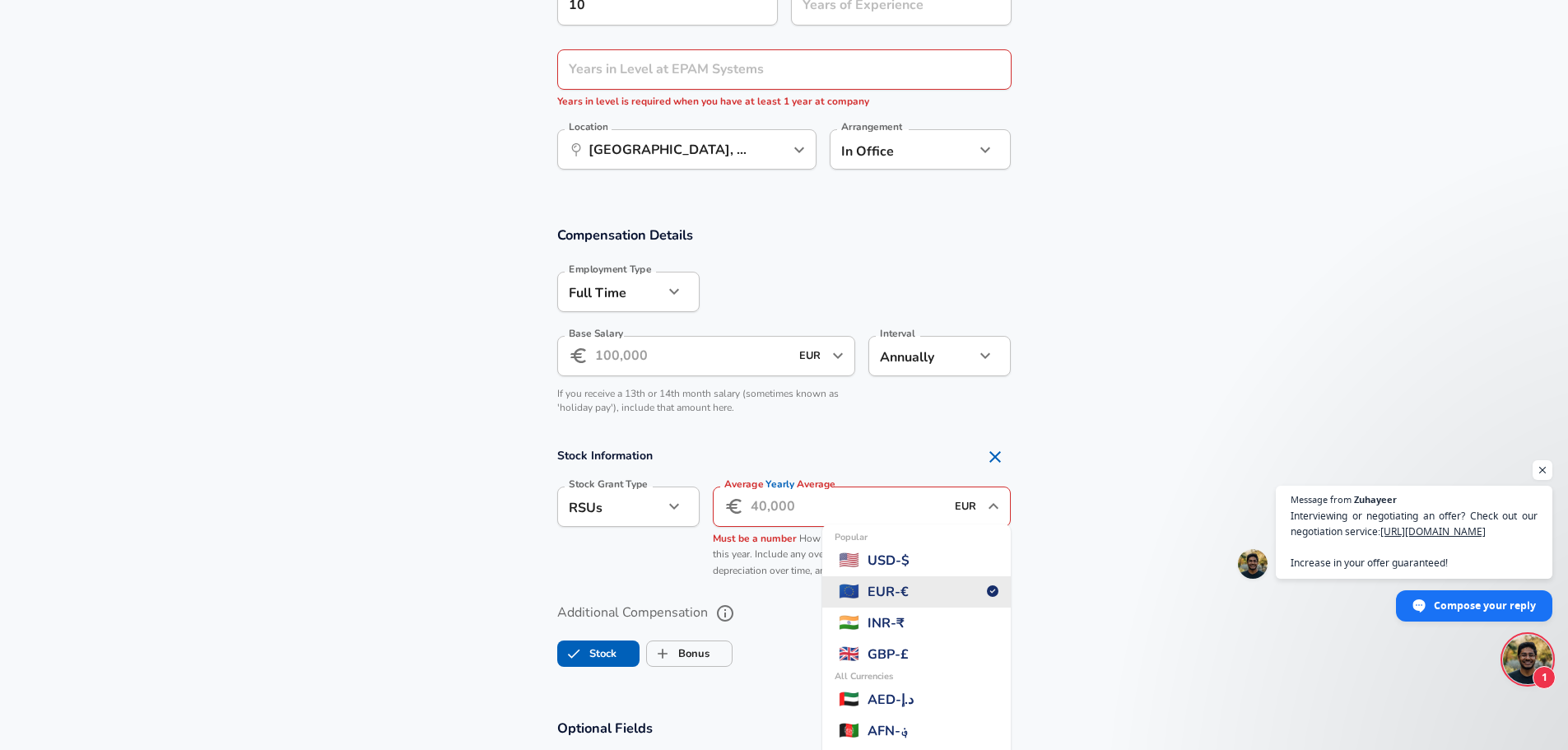
click at [1074, 486] on section "Stock Information Stock Grant Type RSUs stock Stock Grant Type Average Yearly A…" at bounding box center [784, 514] width 1568 height 147
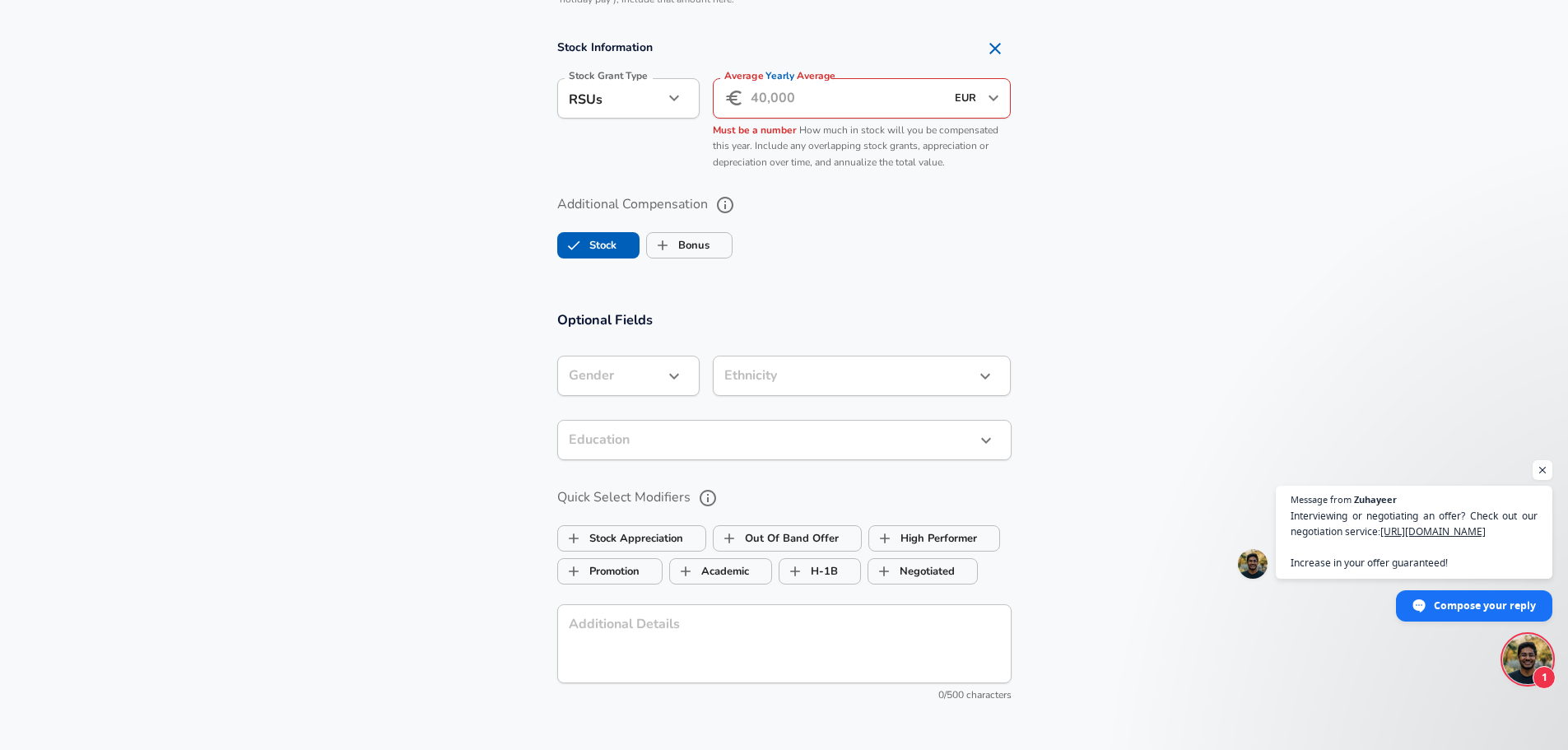
scroll to position [1281, 0]
click at [782, 542] on label "Out Of Band Offer" at bounding box center [776, 535] width 125 height 31
checkbox input "false"
click at [699, 497] on icon "help" at bounding box center [707, 494] width 19 height 19
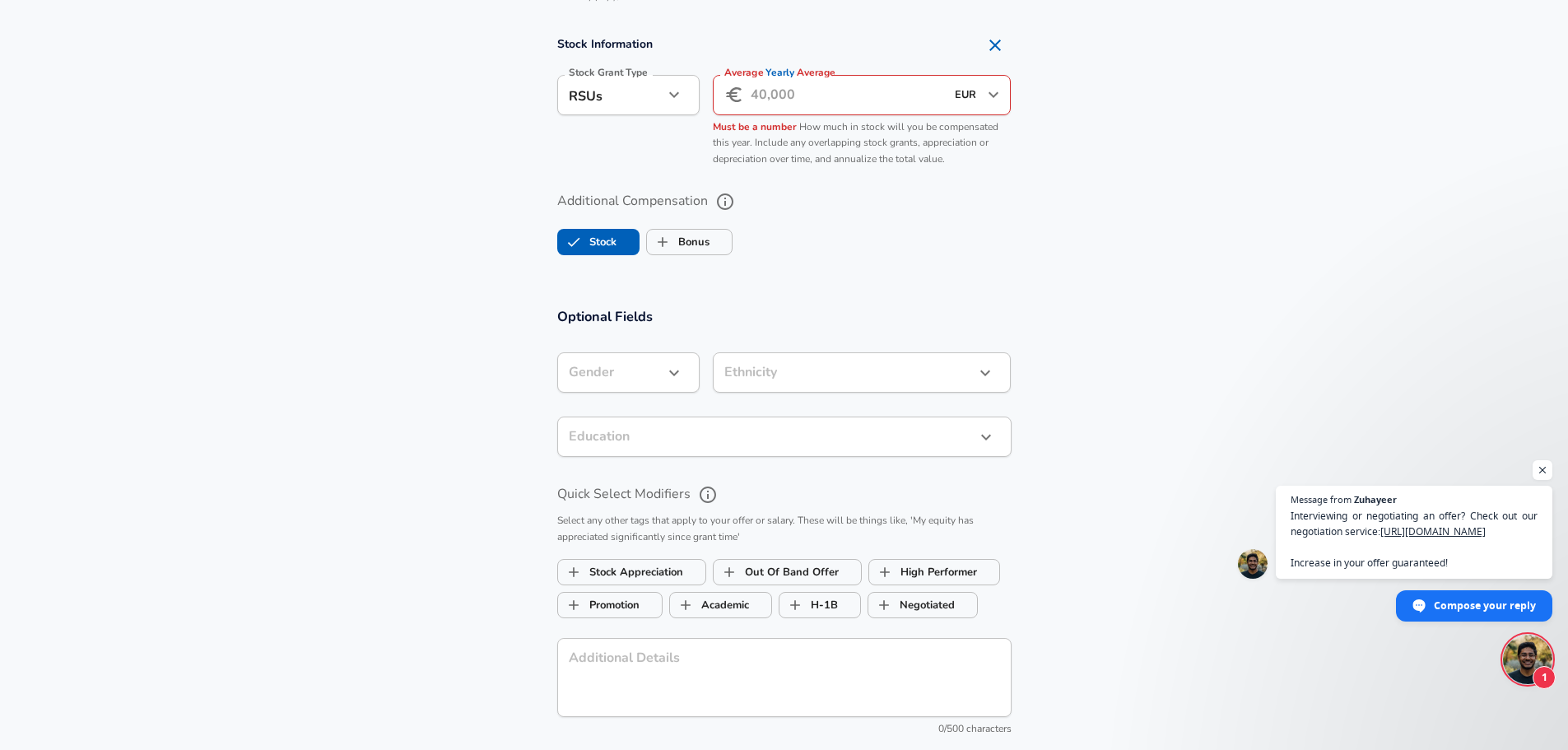
click at [446, 477] on section "Optional Fields Gender ​ Gender Ethnicity ​ Ethnicity Education ​ Education Qui…" at bounding box center [784, 529] width 1568 height 482
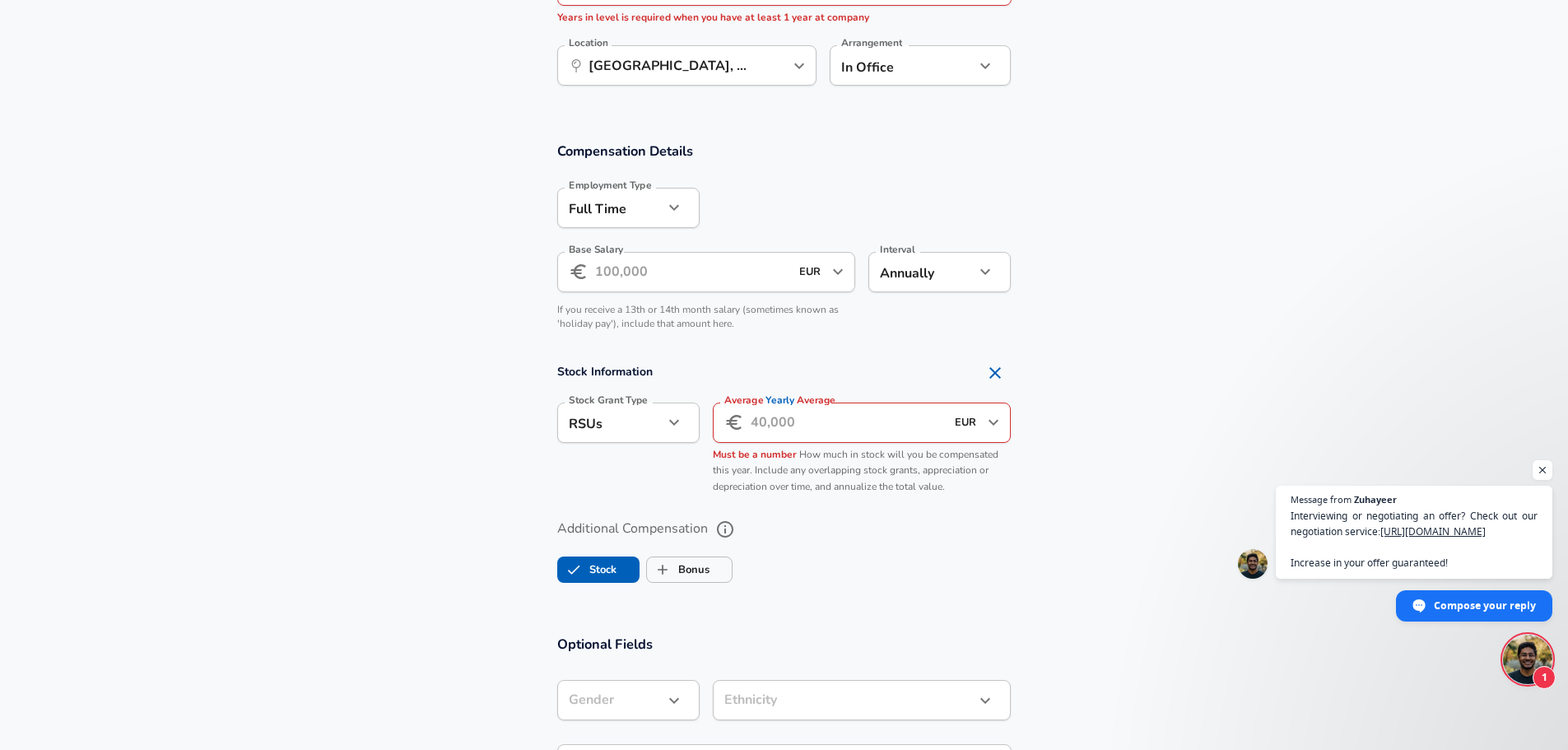
scroll to position [953, 0]
click at [774, 411] on input "Average Yearly Average" at bounding box center [848, 424] width 195 height 41
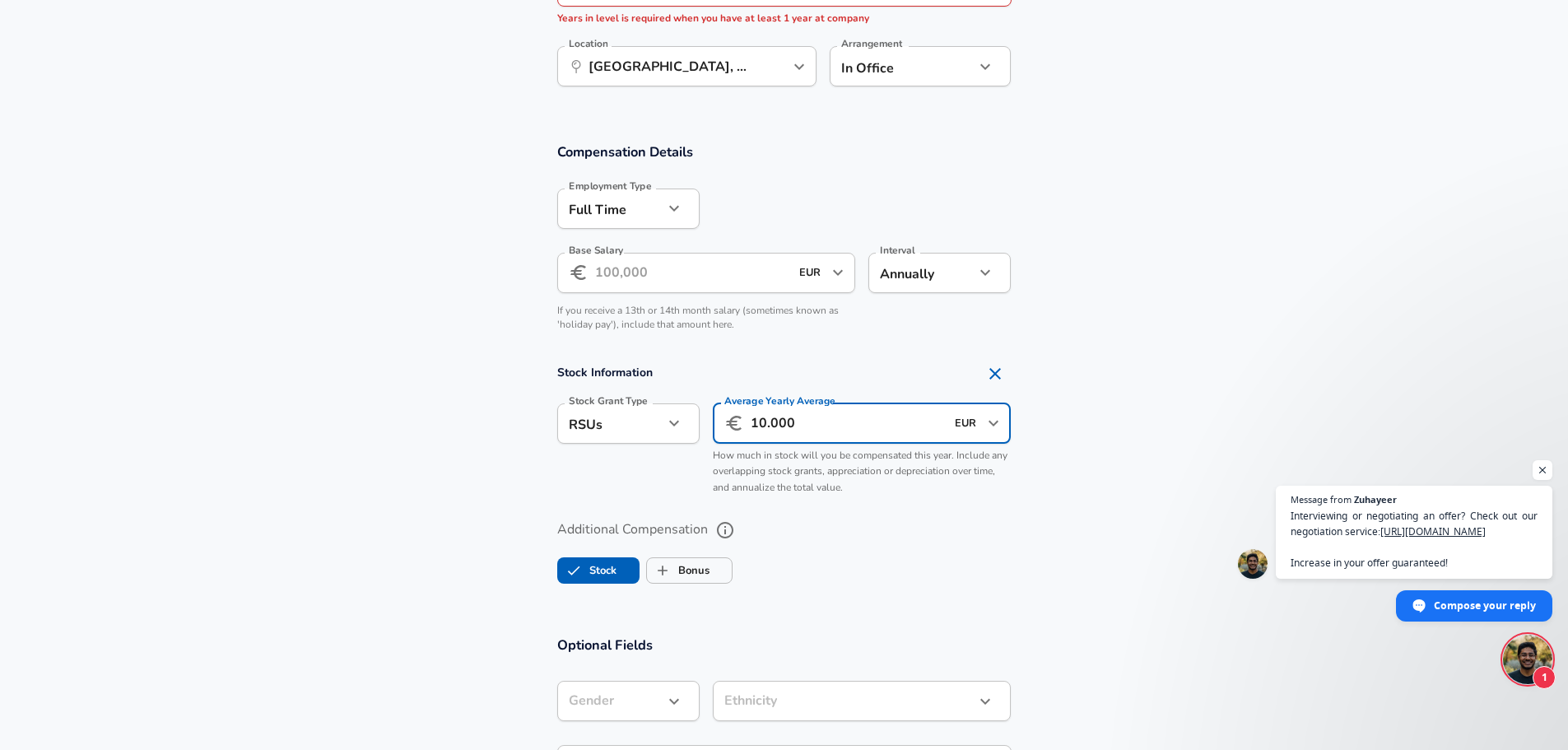
type input "10.000"
click at [671, 288] on input "Base Salary" at bounding box center [692, 273] width 195 height 41
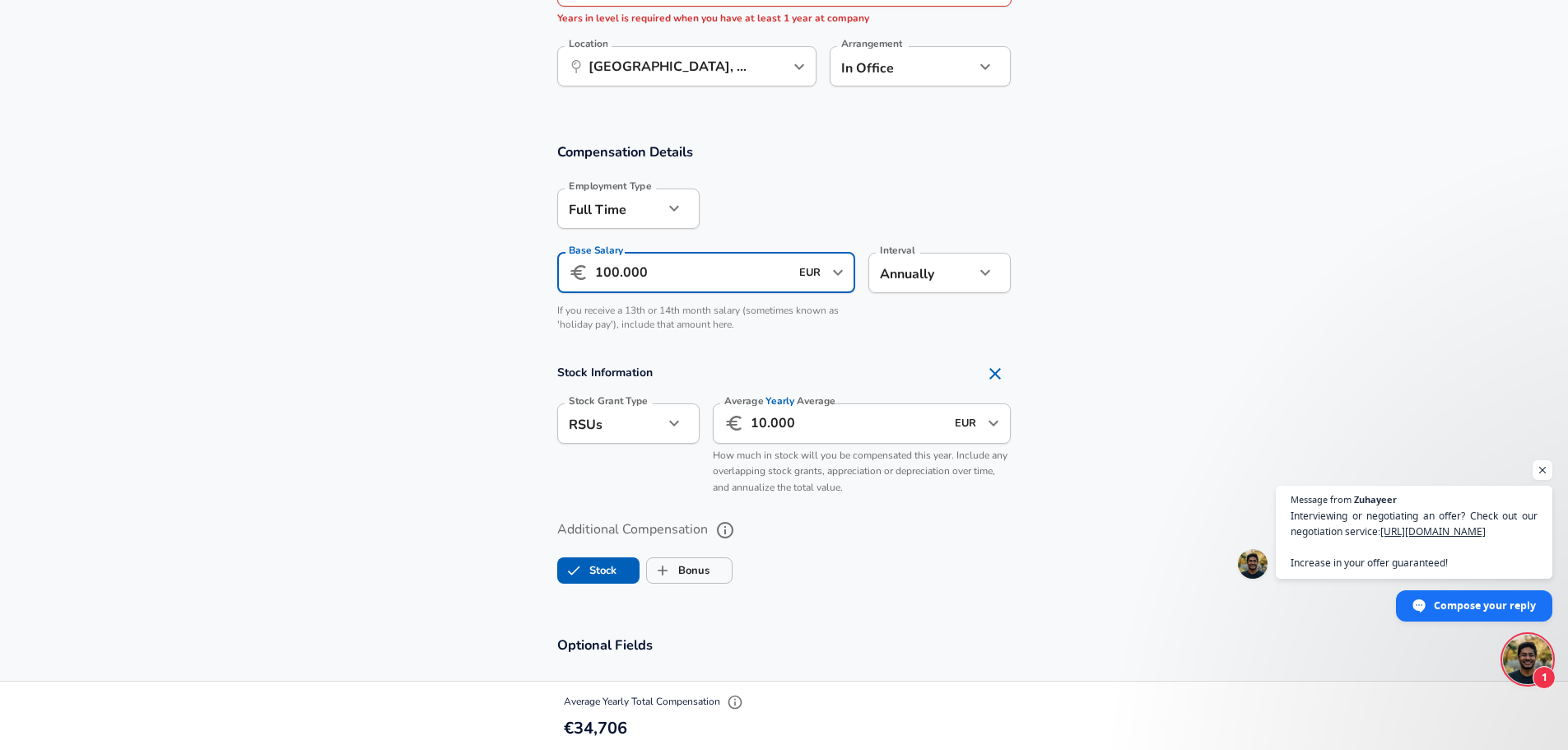
type input "100.000"
click at [318, 441] on section "Stock Information Stock Grant Type RSUs stock Stock Grant Type Average Yearly A…" at bounding box center [784, 430] width 1568 height 147
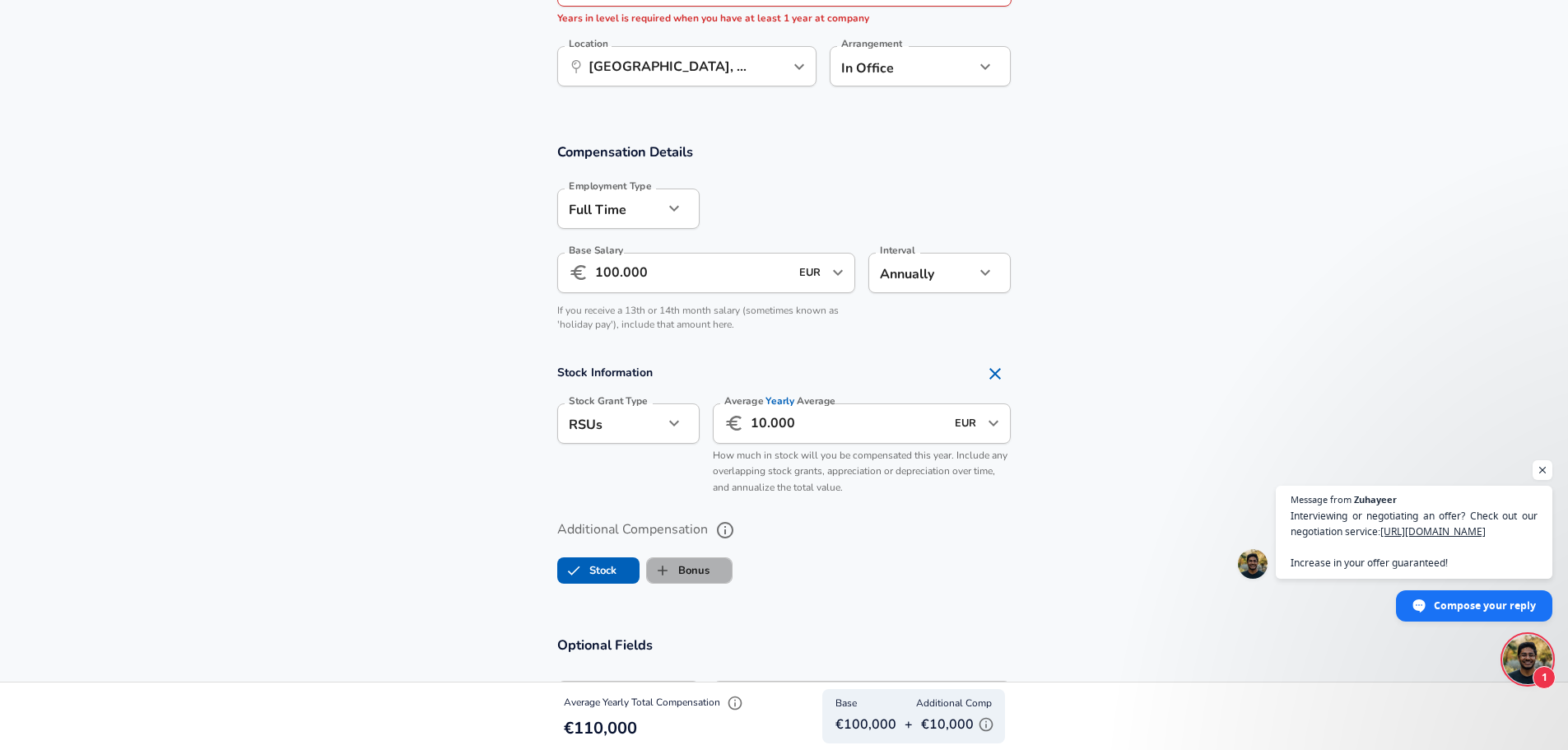
click at [687, 566] on label "Bonus" at bounding box center [678, 569] width 63 height 31
checkbox input "true"
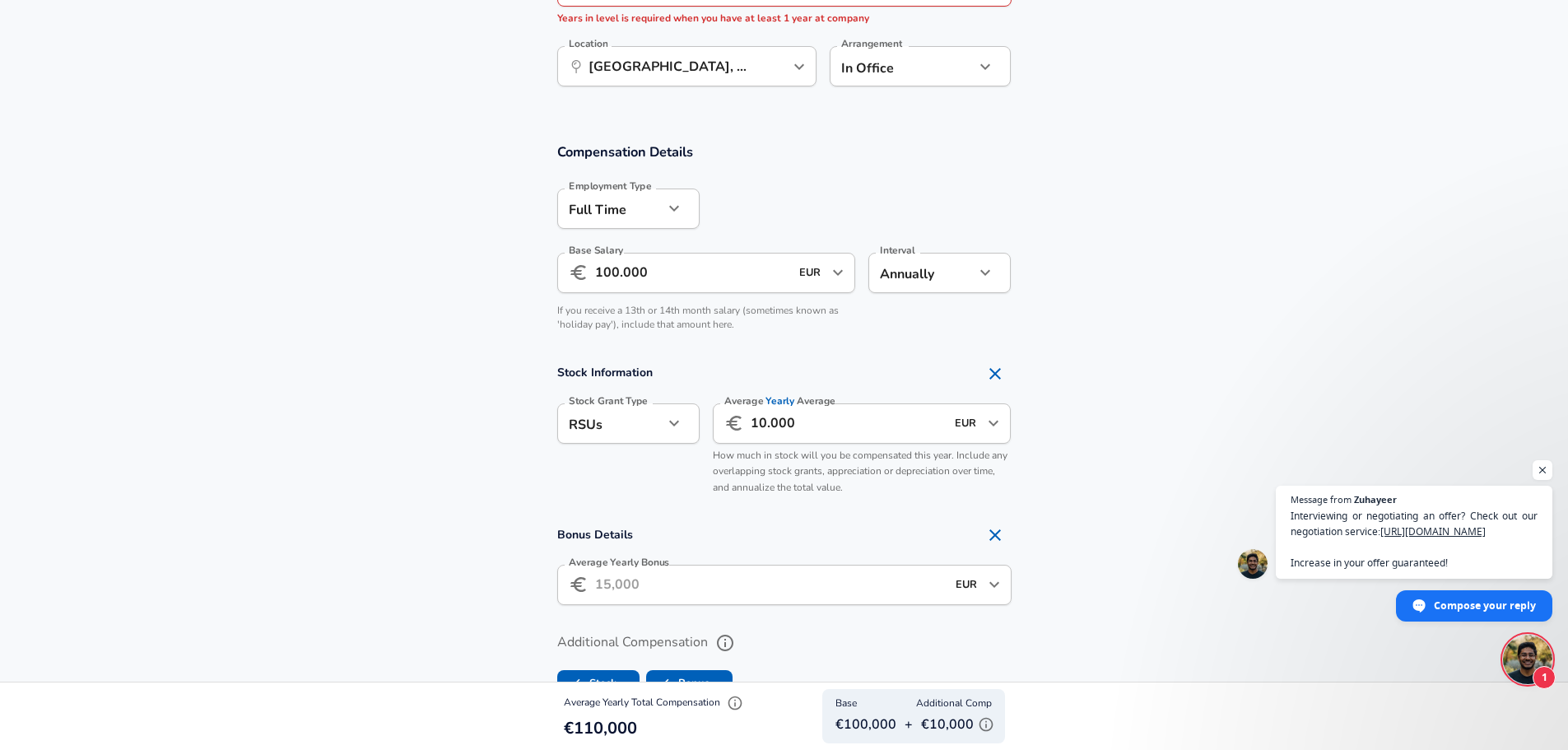
click at [680, 566] on input "Average Yearly Bonus" at bounding box center [770, 585] width 351 height 41
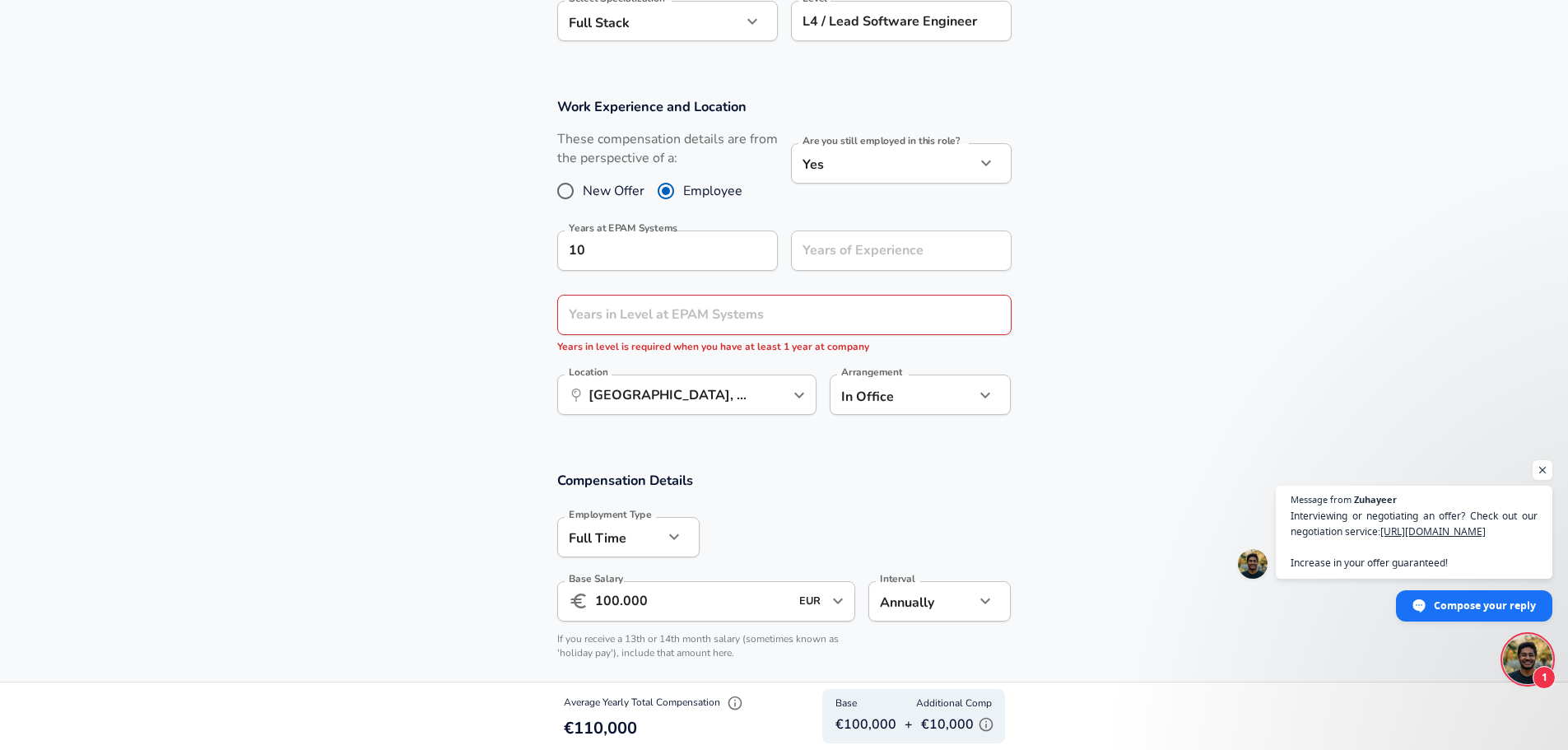
scroll to position [624, 0]
click at [648, 203] on input "Employee" at bounding box center [665, 192] width 35 height 26
click at [674, 208] on div "These compensation details are from the perspective of a: New Offer Employee" at bounding box center [667, 174] width 220 height 87
click at [669, 534] on icon "button" at bounding box center [674, 536] width 19 height 19
click at [474, 490] on div at bounding box center [790, 375] width 1580 height 750
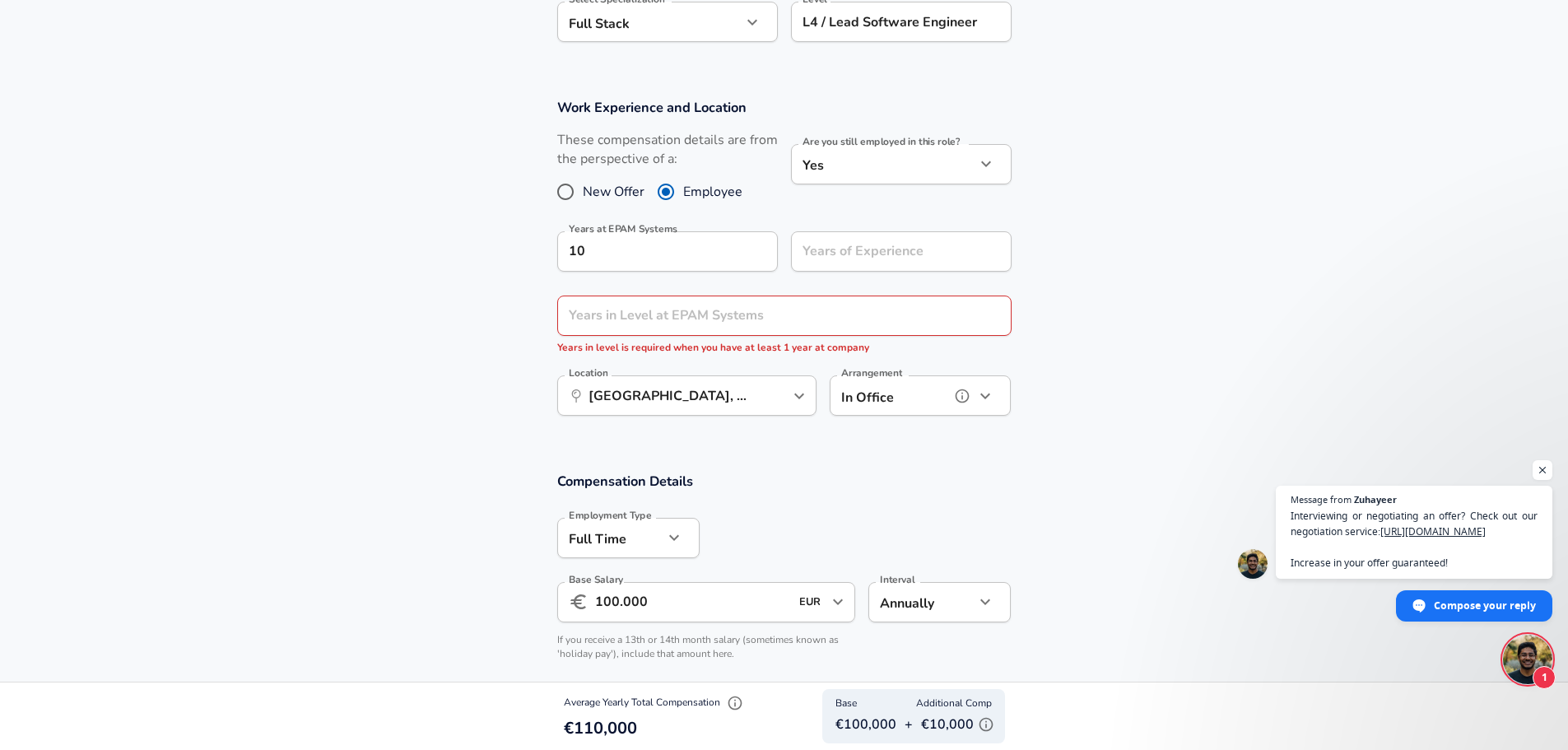
click at [962, 397] on icon "help" at bounding box center [962, 396] width 14 height 14
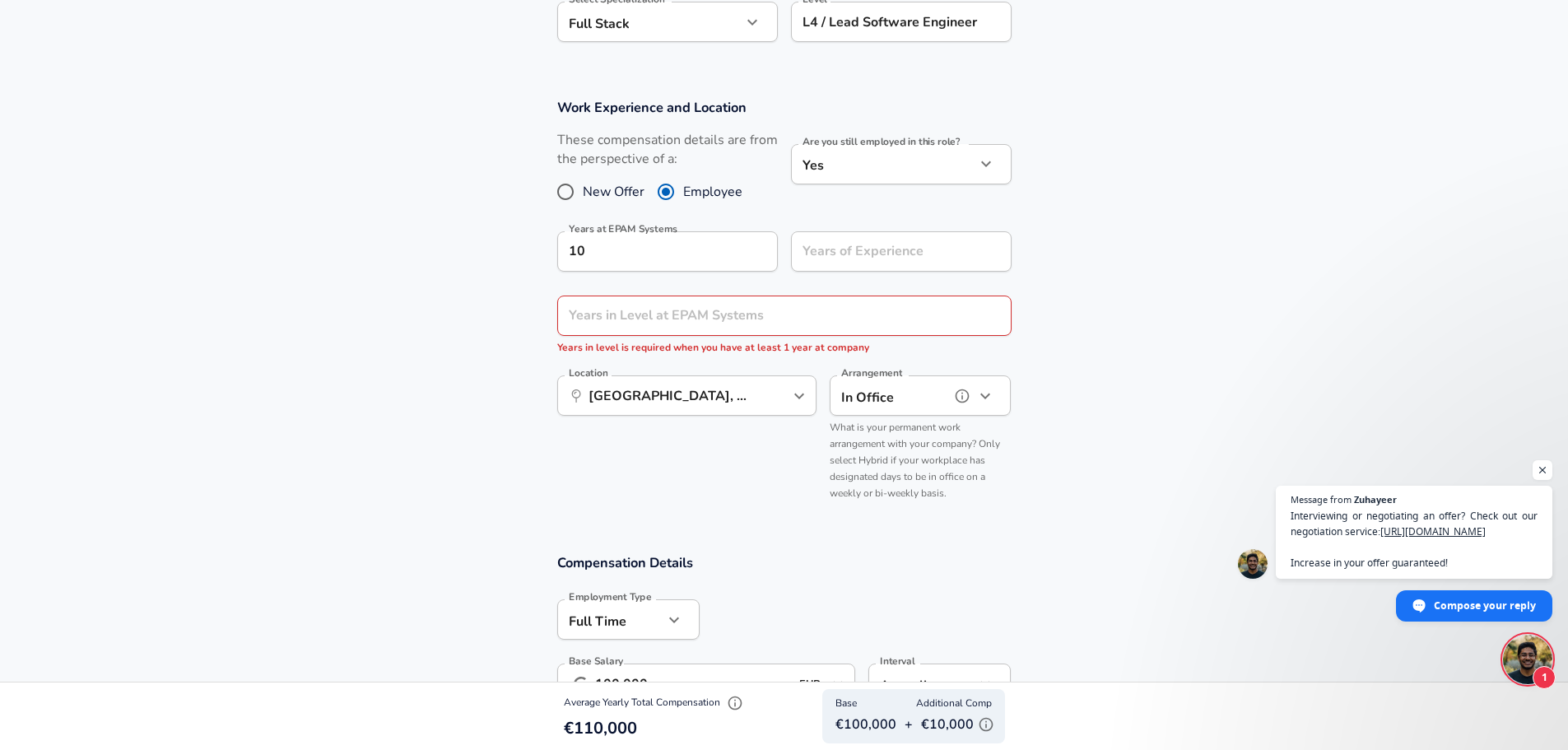
click at [998, 402] on button "button" at bounding box center [985, 396] width 28 height 28
click at [1100, 353] on div at bounding box center [790, 375] width 1580 height 750
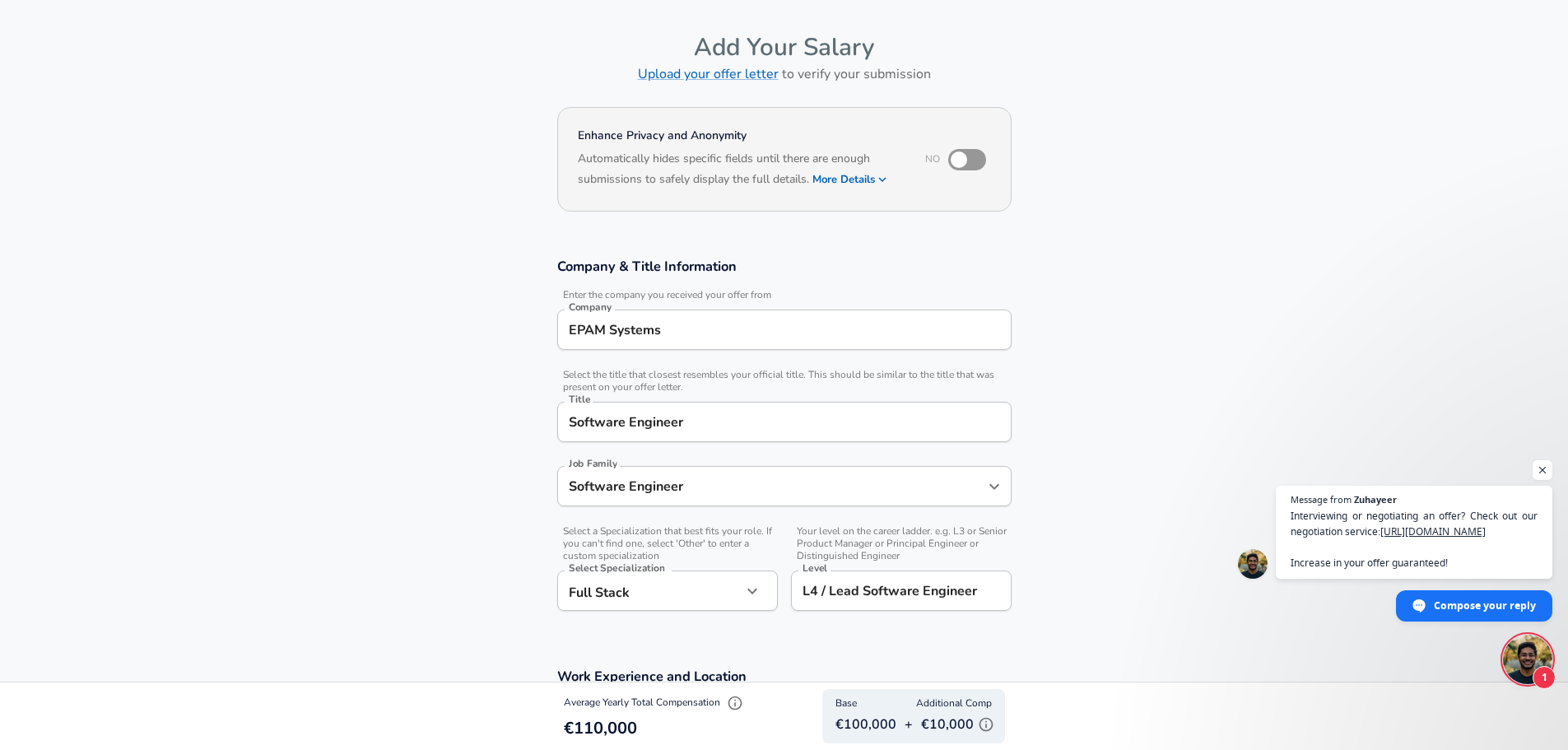
scroll to position [0, 0]
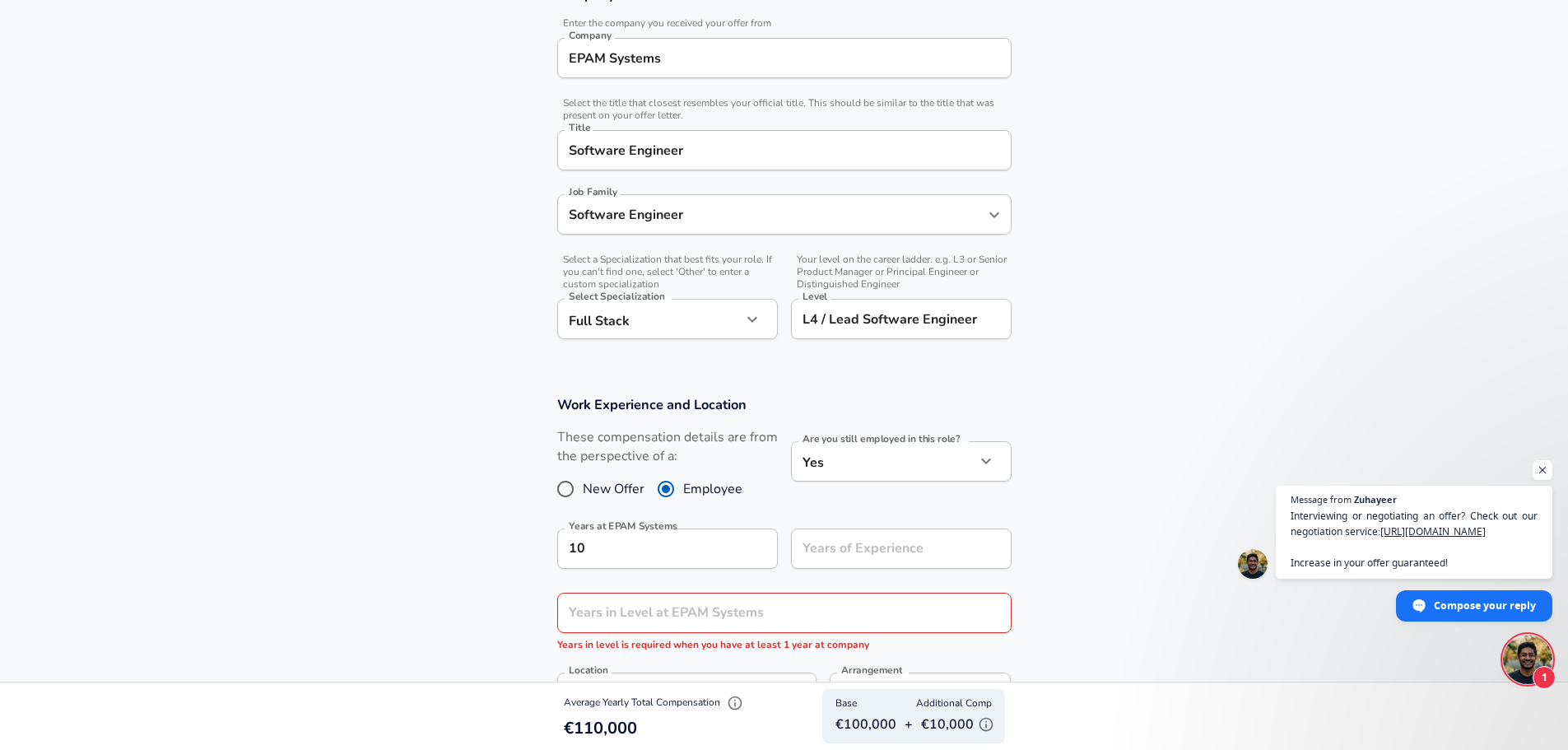
click at [881, 325] on input "L4 / Lead Software Engineer" at bounding box center [901, 319] width 206 height 25
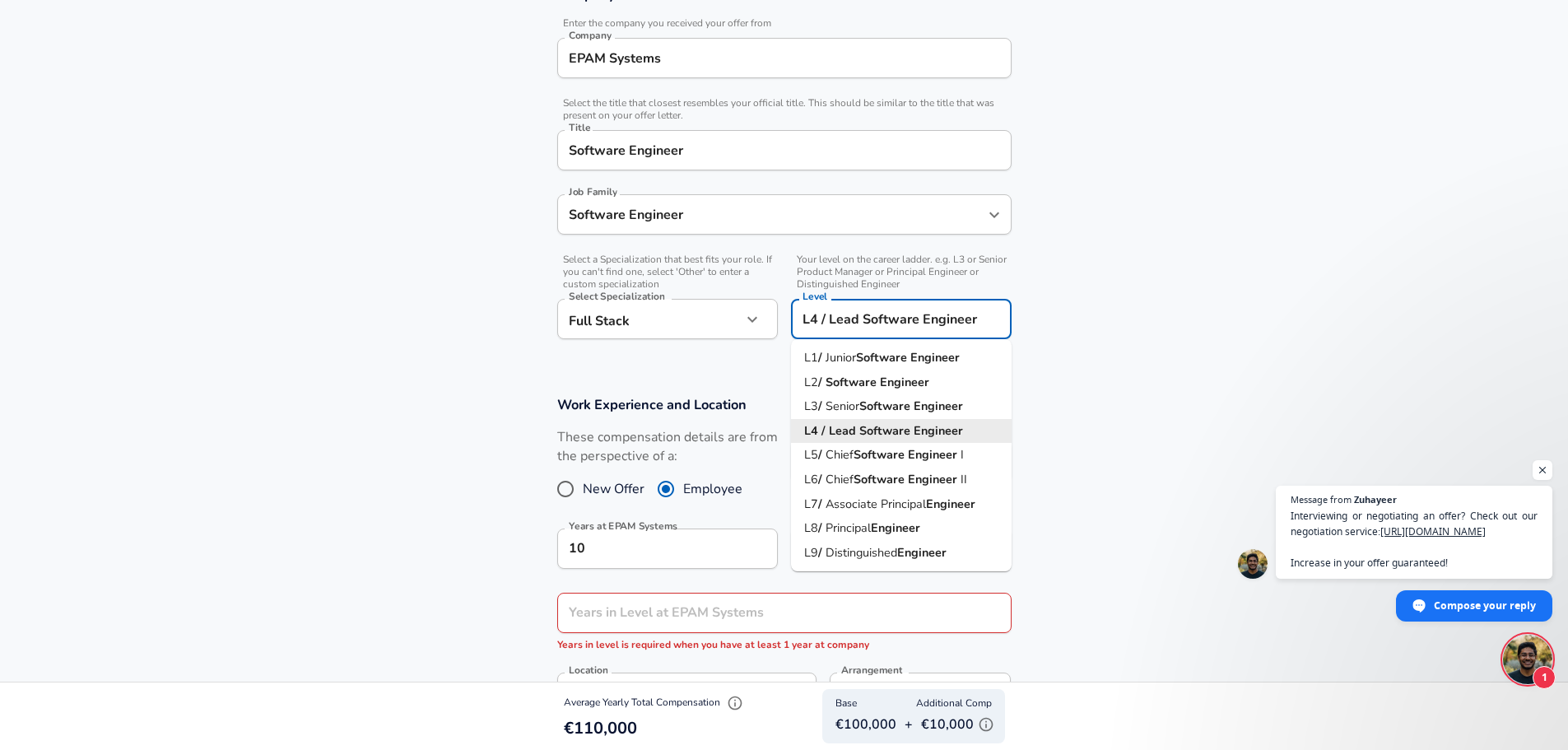
scroll to position [328, 0]
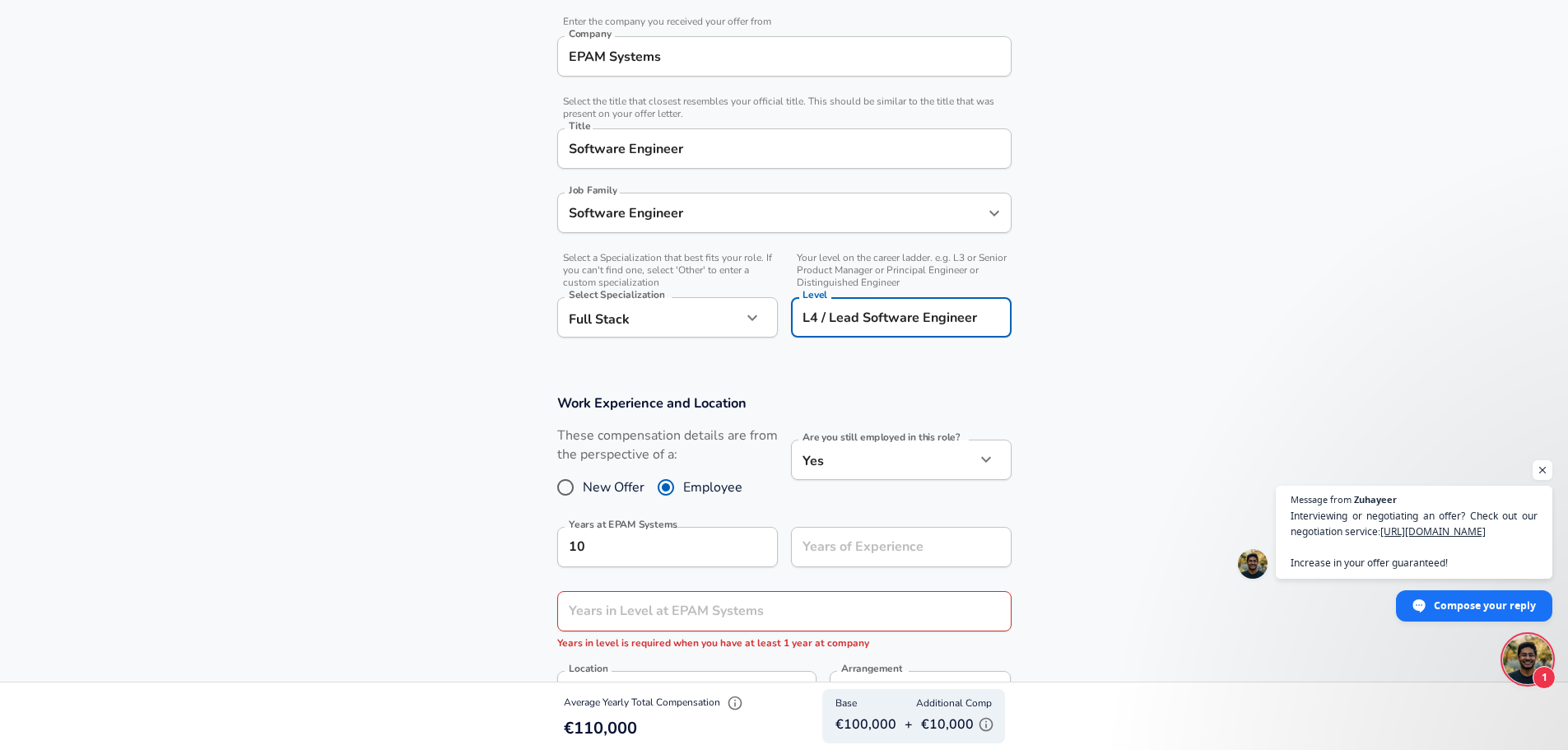
click at [1165, 493] on section "Work Experience and Location These compensation details are from the perspectiv…" at bounding box center [784, 603] width 1568 height 456
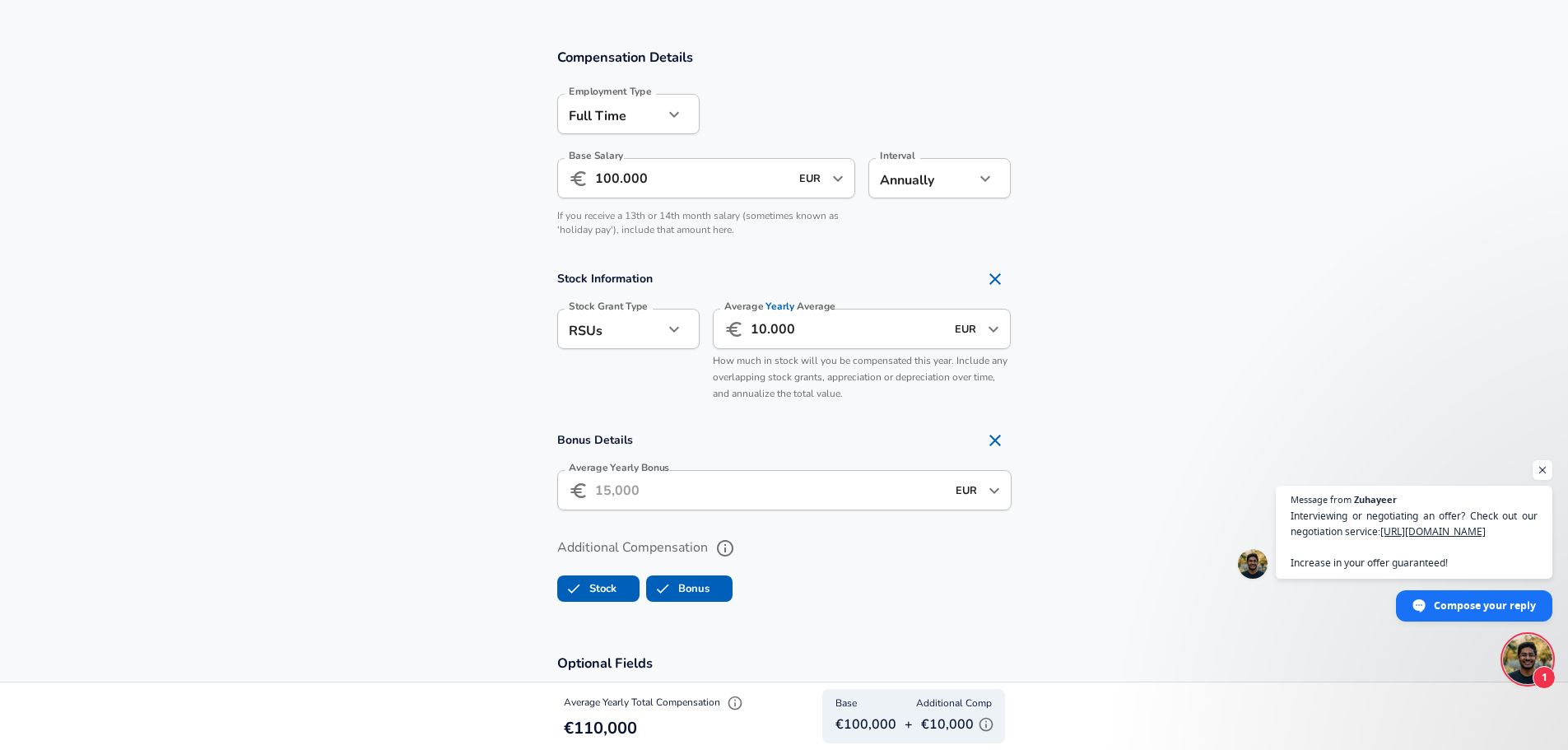
scroll to position [1130, 0]
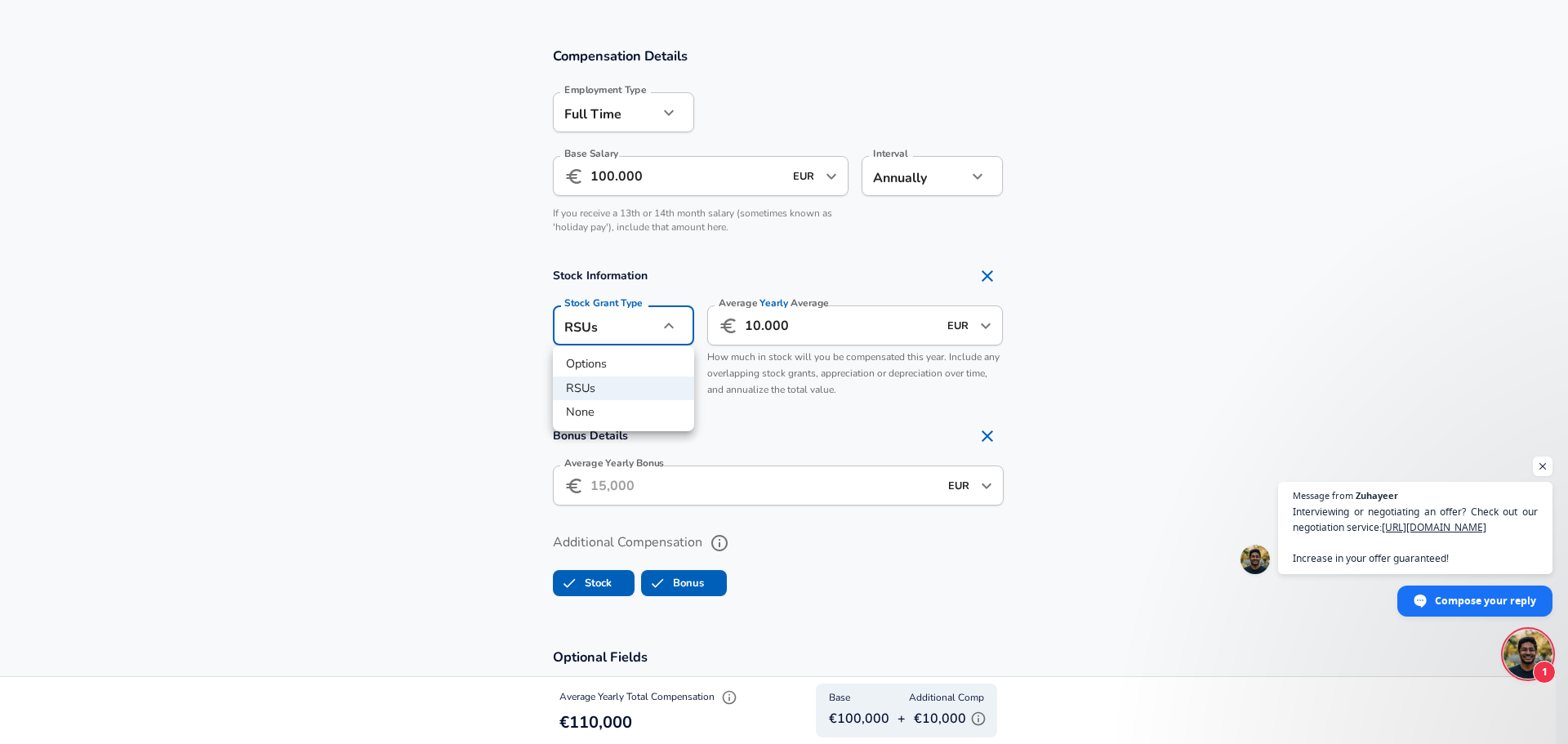
click at [615, 320] on div at bounding box center [784, 372] width 1568 height 744
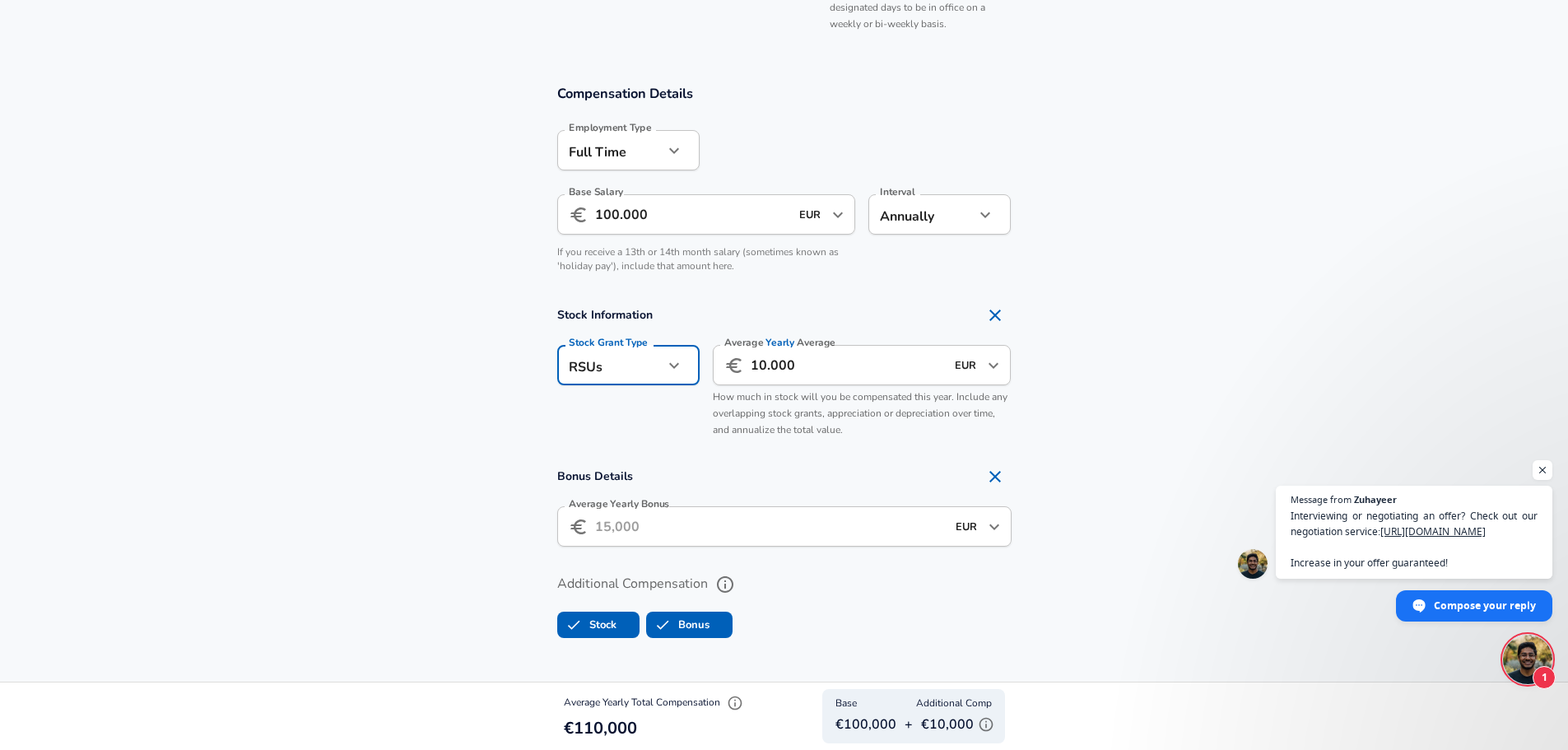
scroll to position [1092, 0]
click at [646, 535] on input "Average Yearly Bonus" at bounding box center [770, 527] width 351 height 41
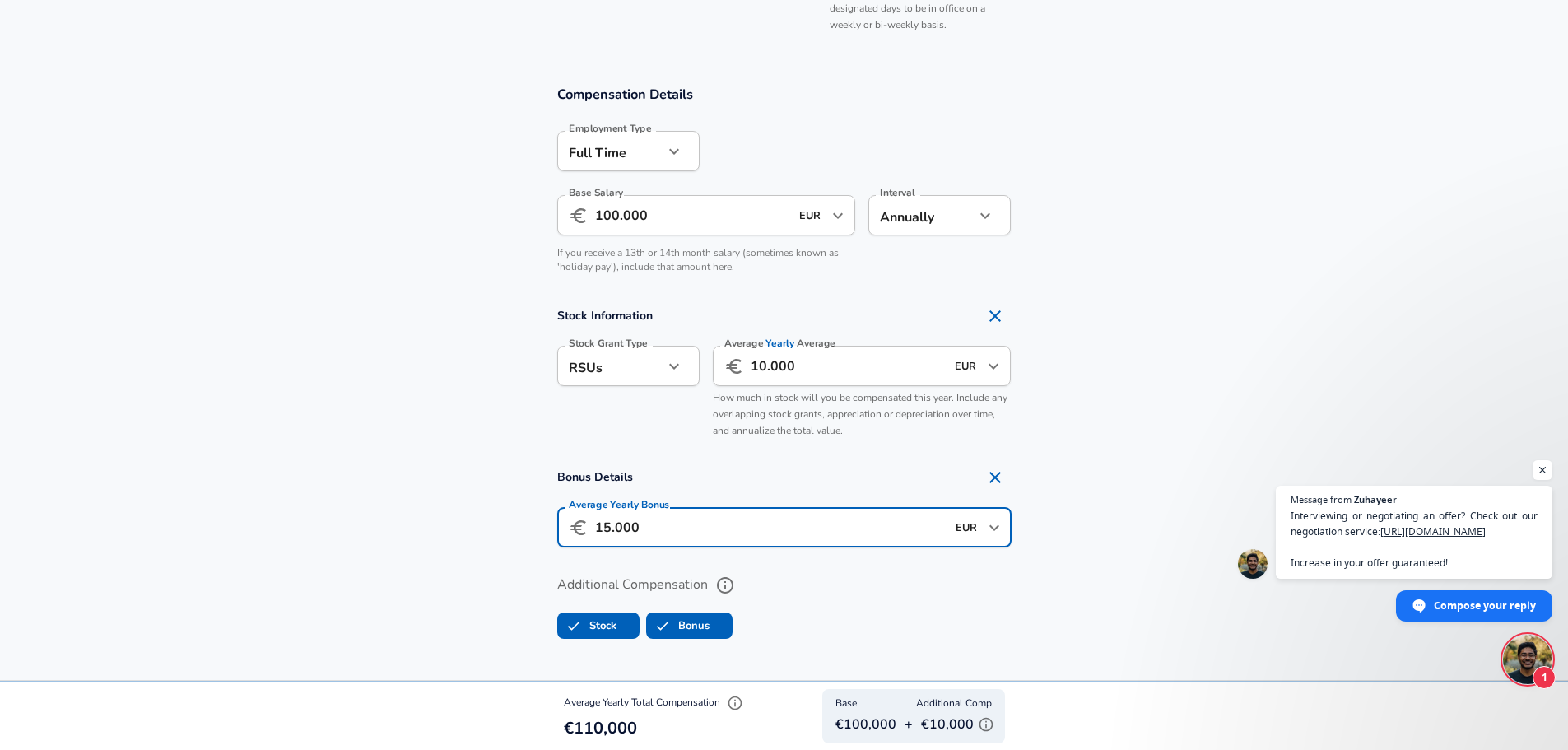
type input "15.000"
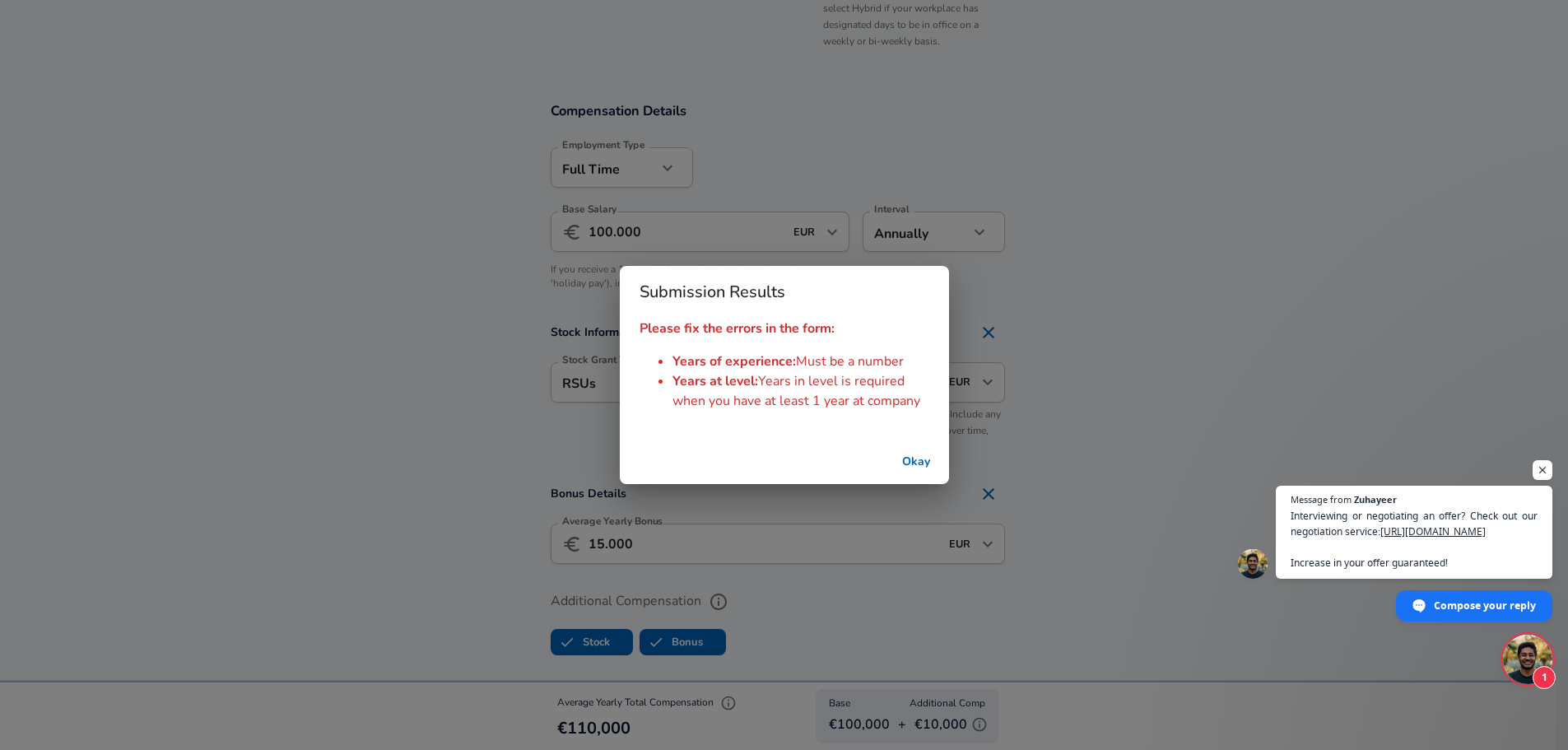
scroll to position [1108, 0]
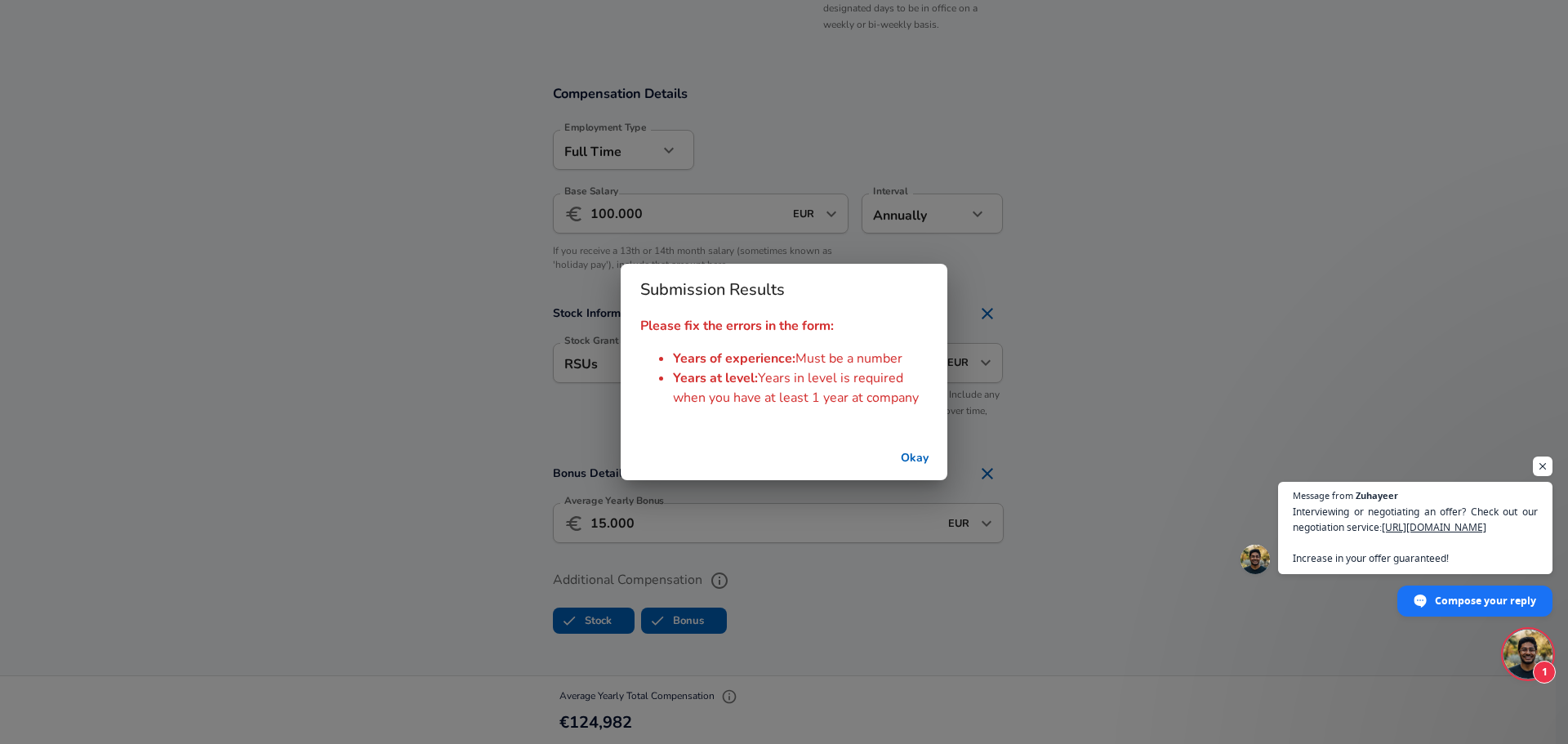
click at [928, 451] on button "Okay" at bounding box center [914, 458] width 52 height 30
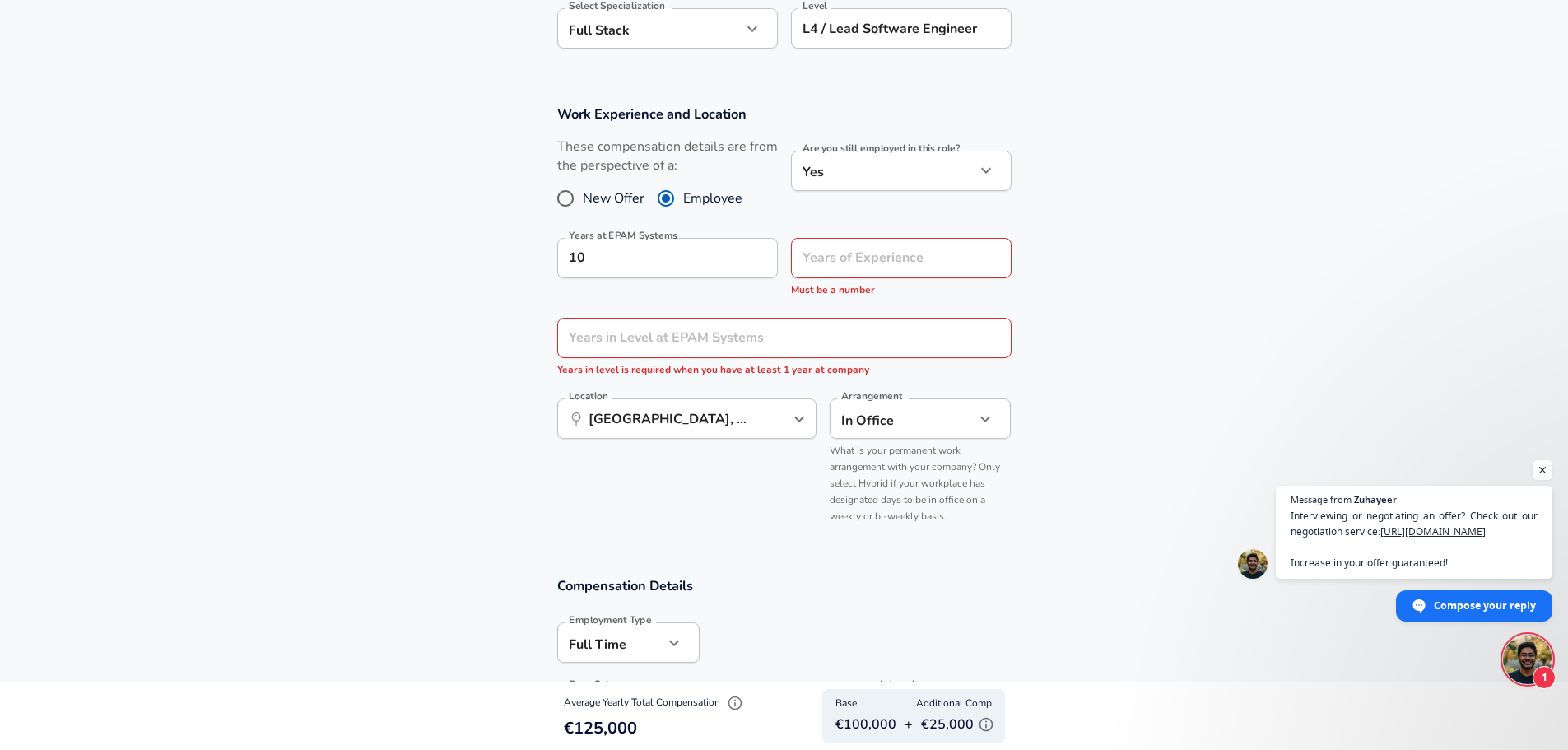
scroll to position [615, 0]
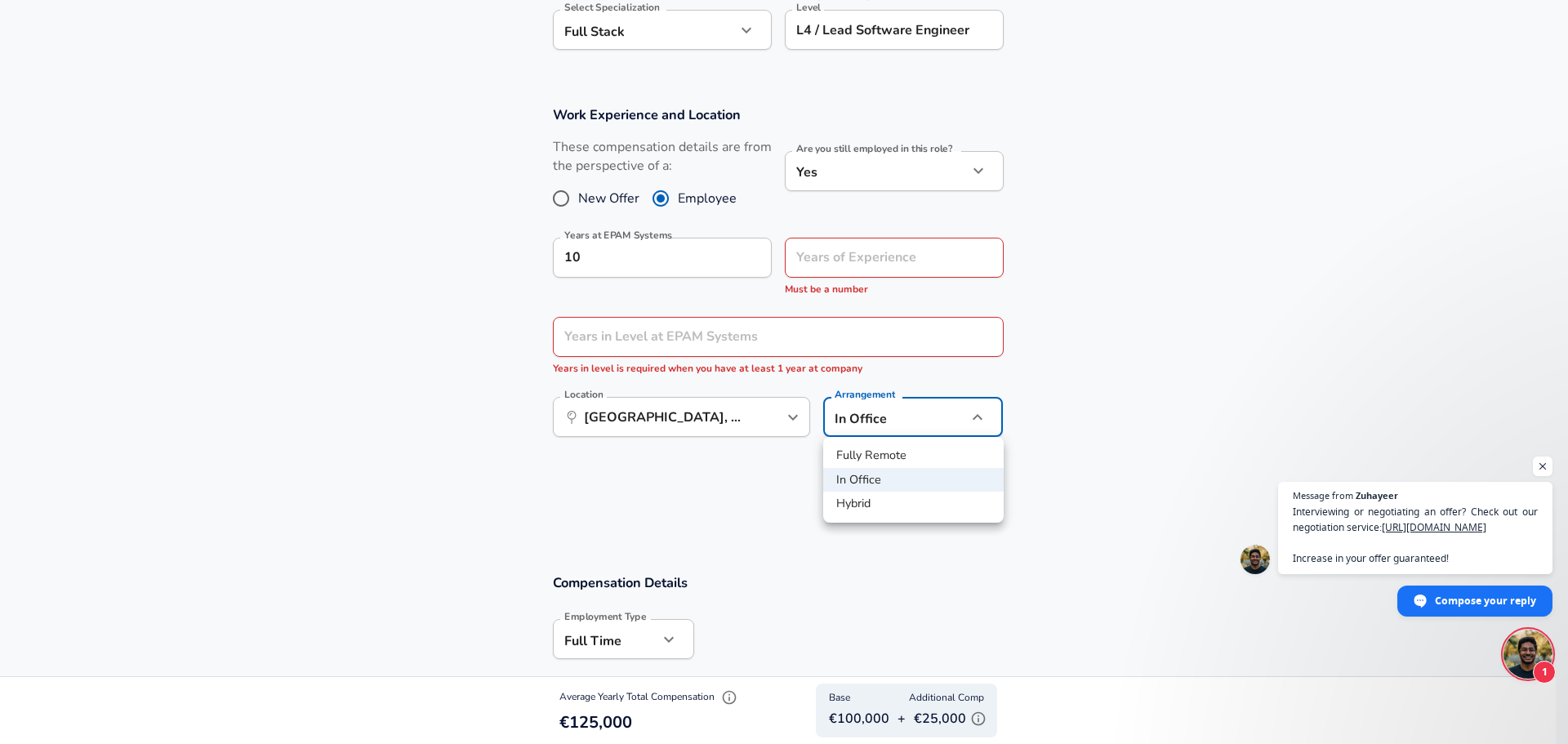
click at [1195, 261] on div at bounding box center [784, 372] width 1568 height 744
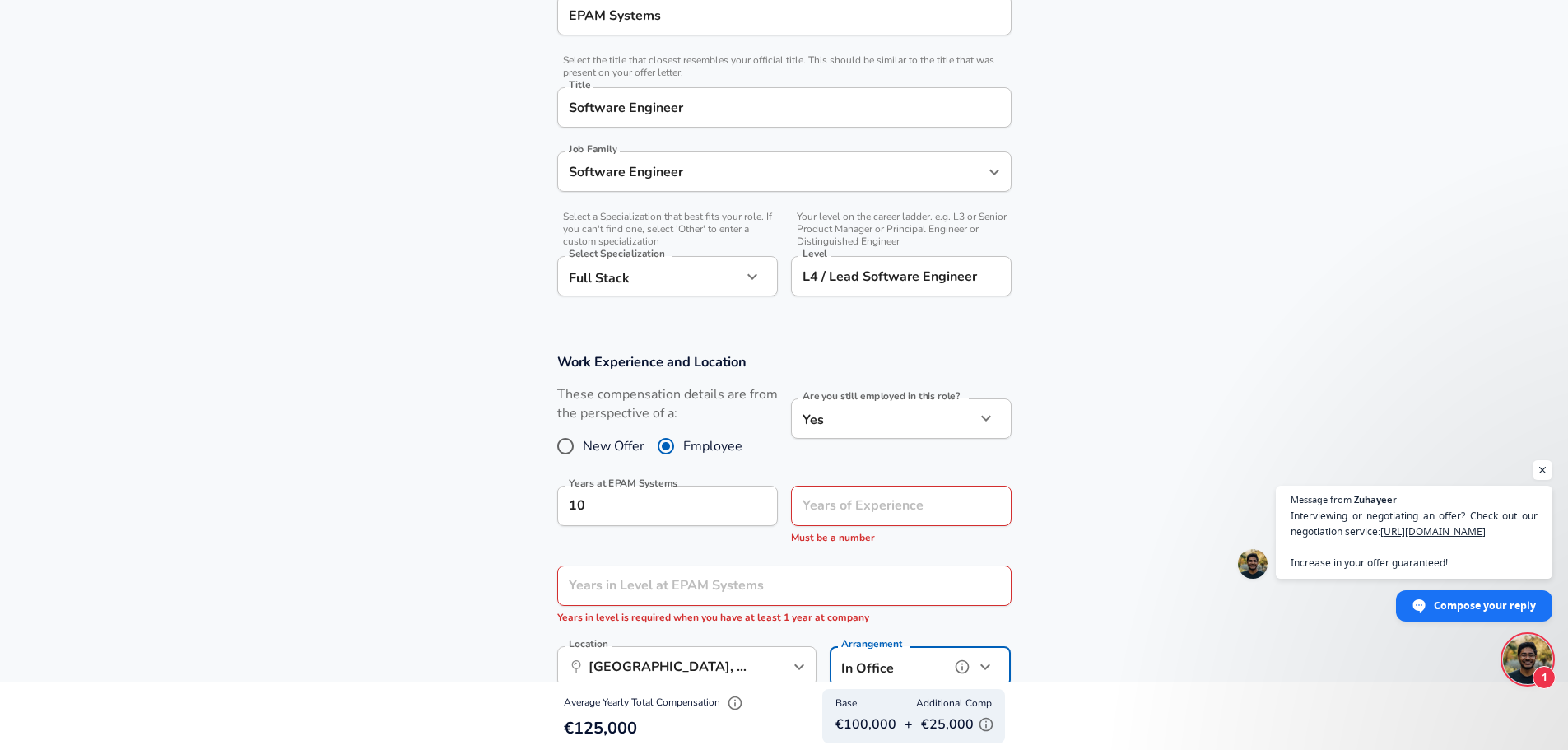
click at [926, 297] on div "Level L4 / Lead Software Engineer Level" at bounding box center [901, 278] width 220 height 44
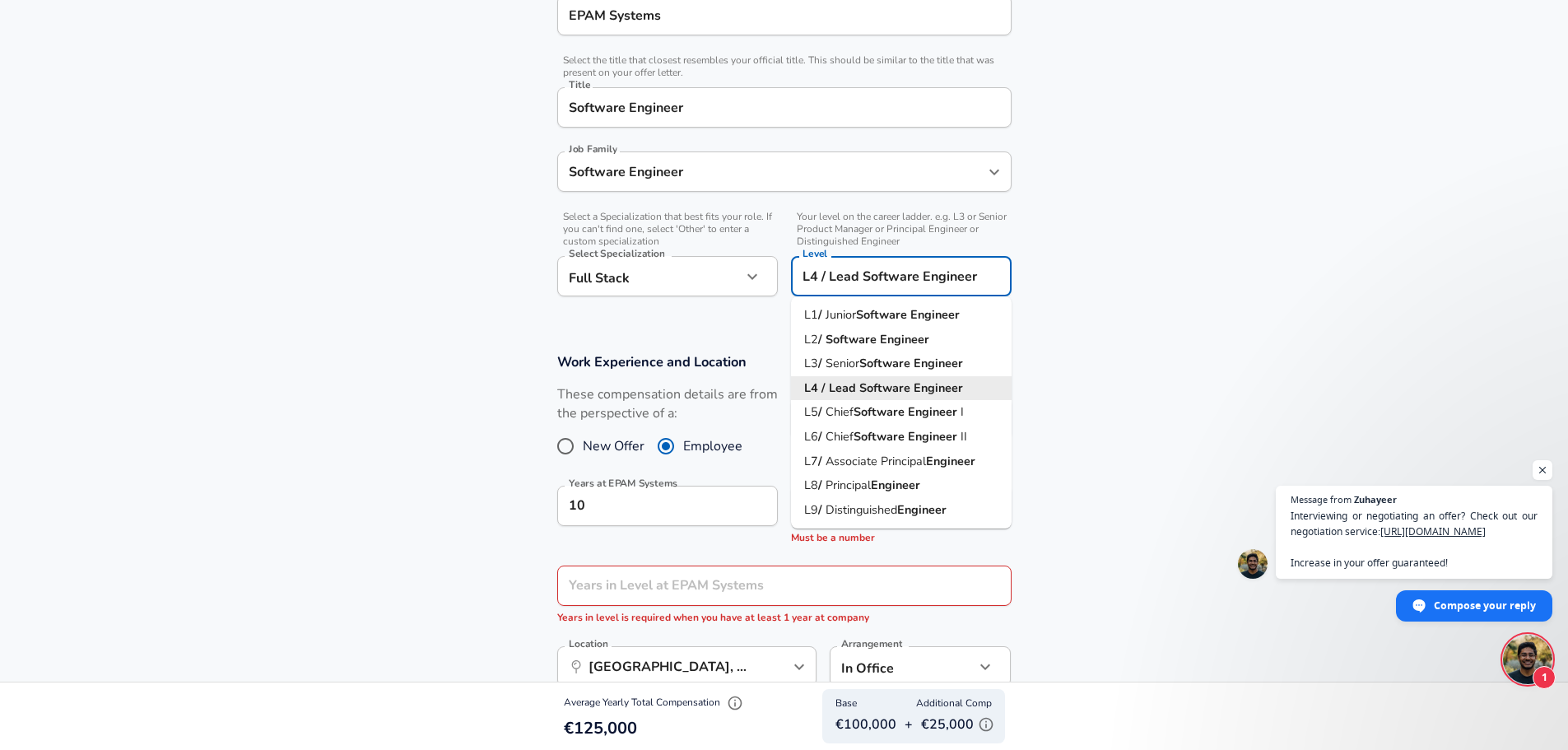
scroll to position [369, 0]
click at [921, 280] on input "L4 / Lead Software Engineer" at bounding box center [901, 277] width 206 height 25
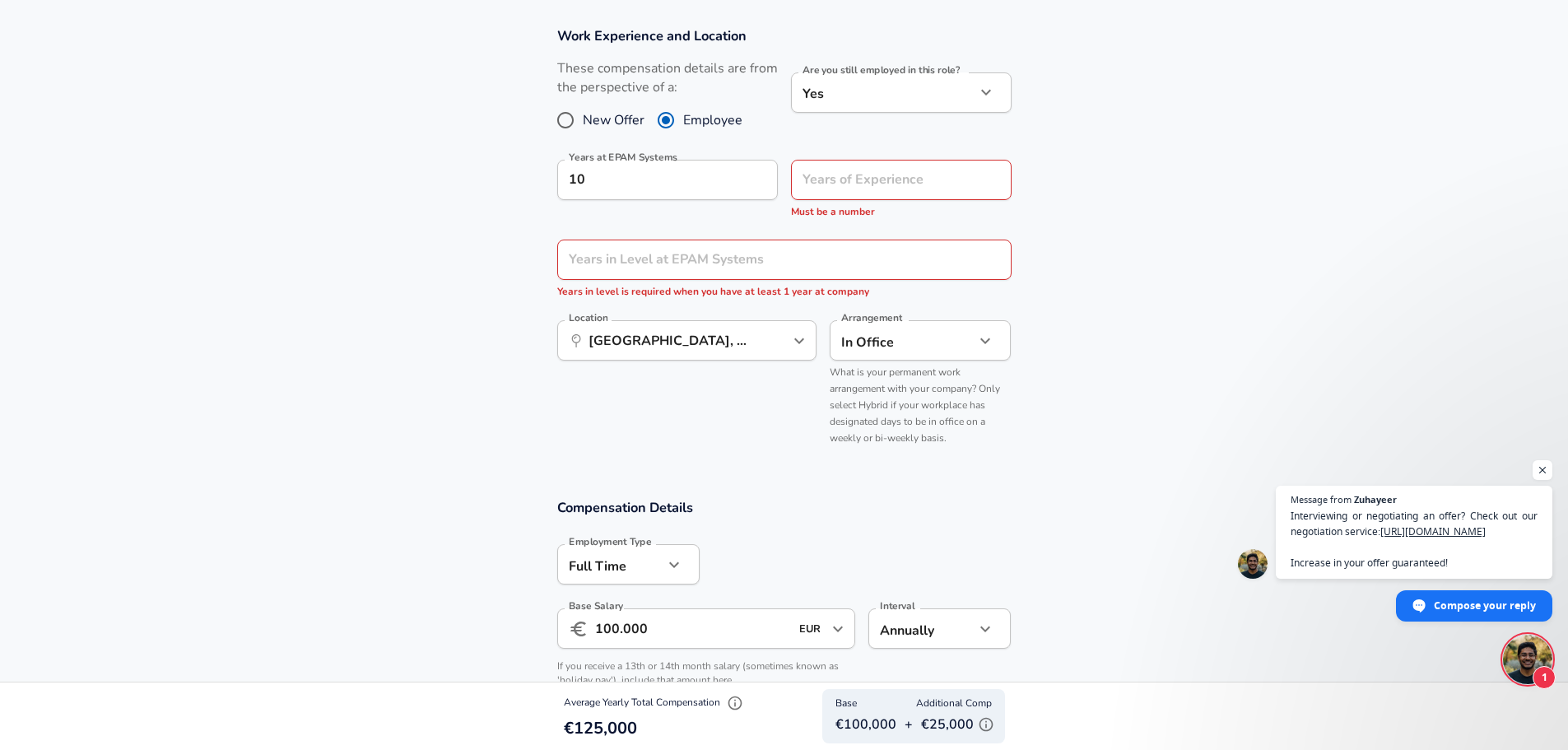
scroll to position [697, 0]
